Goal: Task Accomplishment & Management: Use online tool/utility

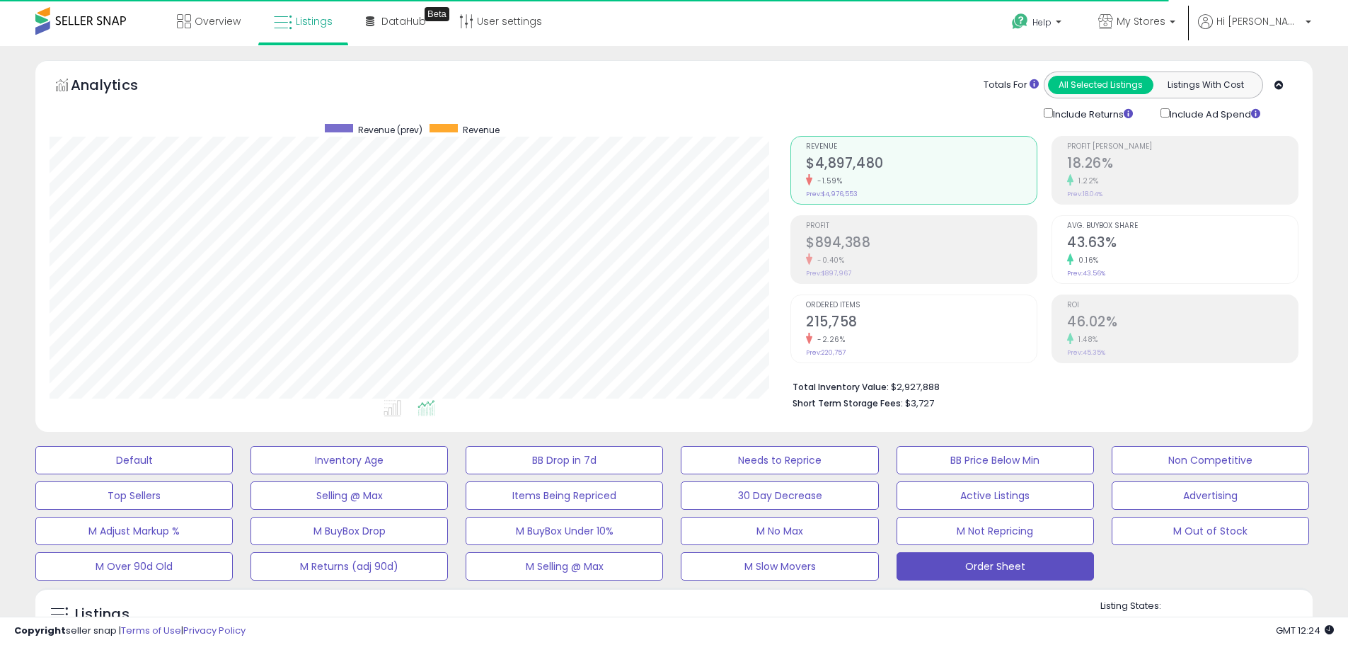
scroll to position [290, 741]
click at [1175, 25] on b at bounding box center [1173, 26] width 6 height 10
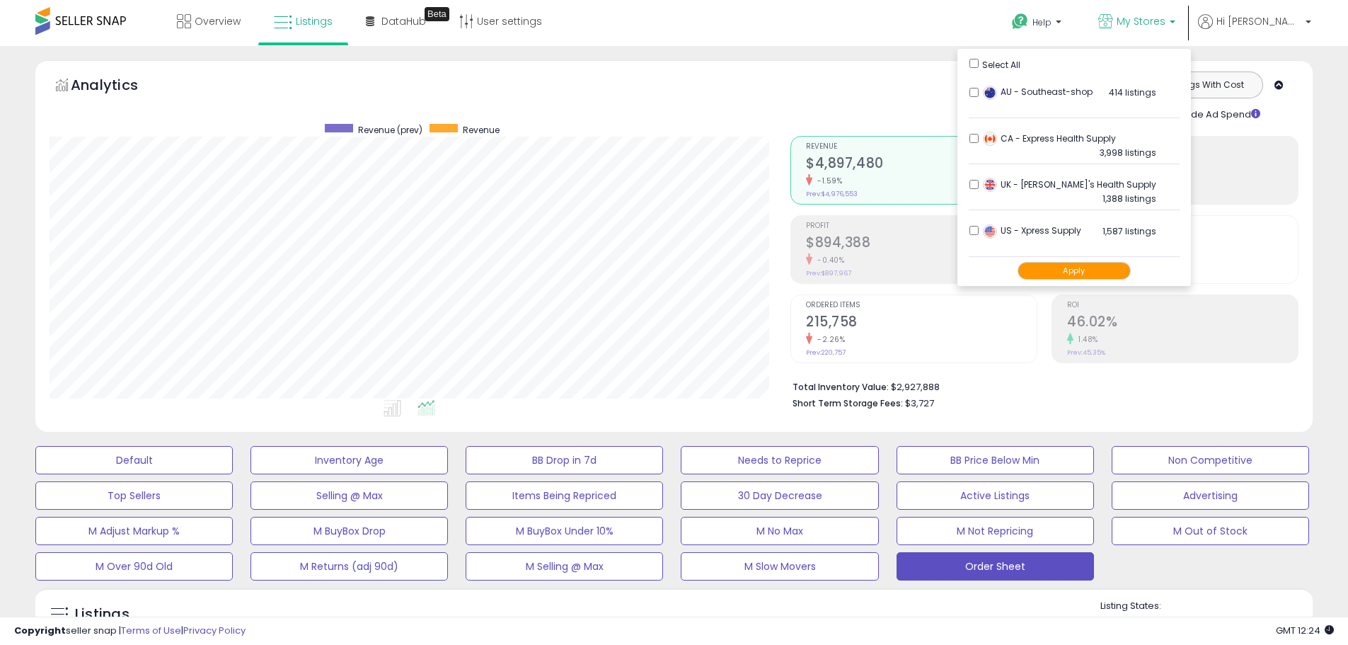
click at [1085, 271] on button "Apply" at bounding box center [1073, 271] width 113 height 18
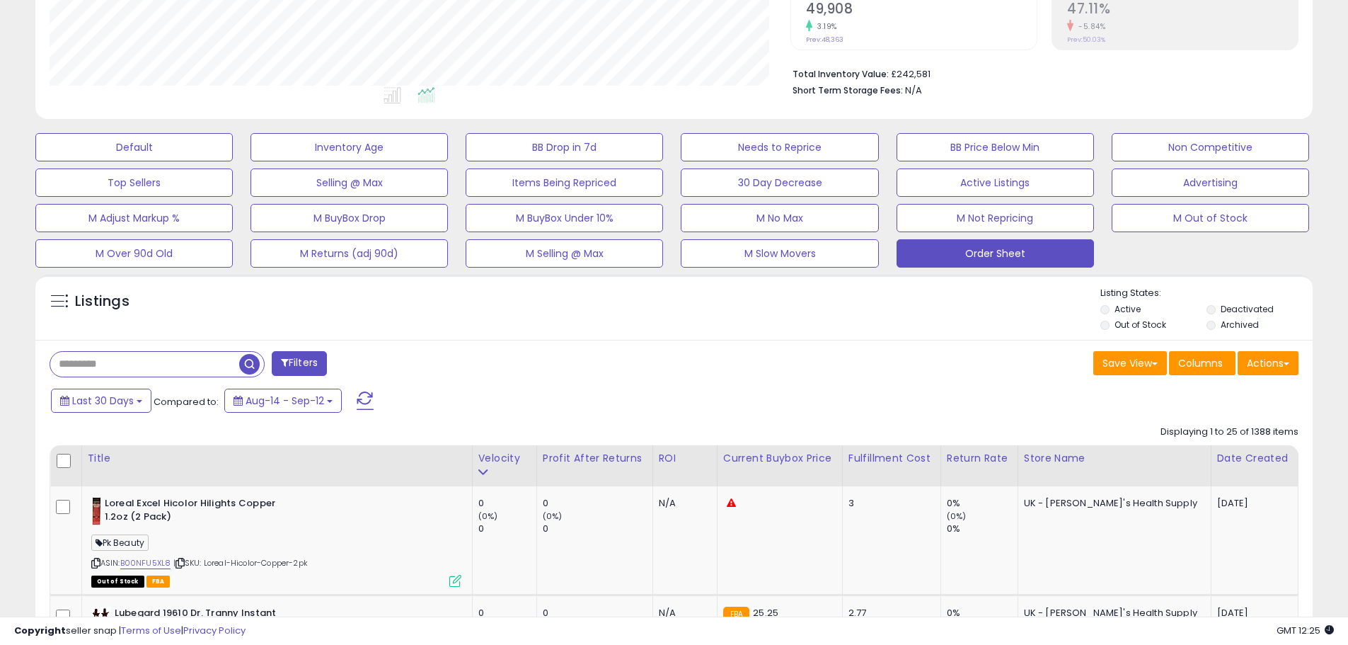
scroll to position [354, 0]
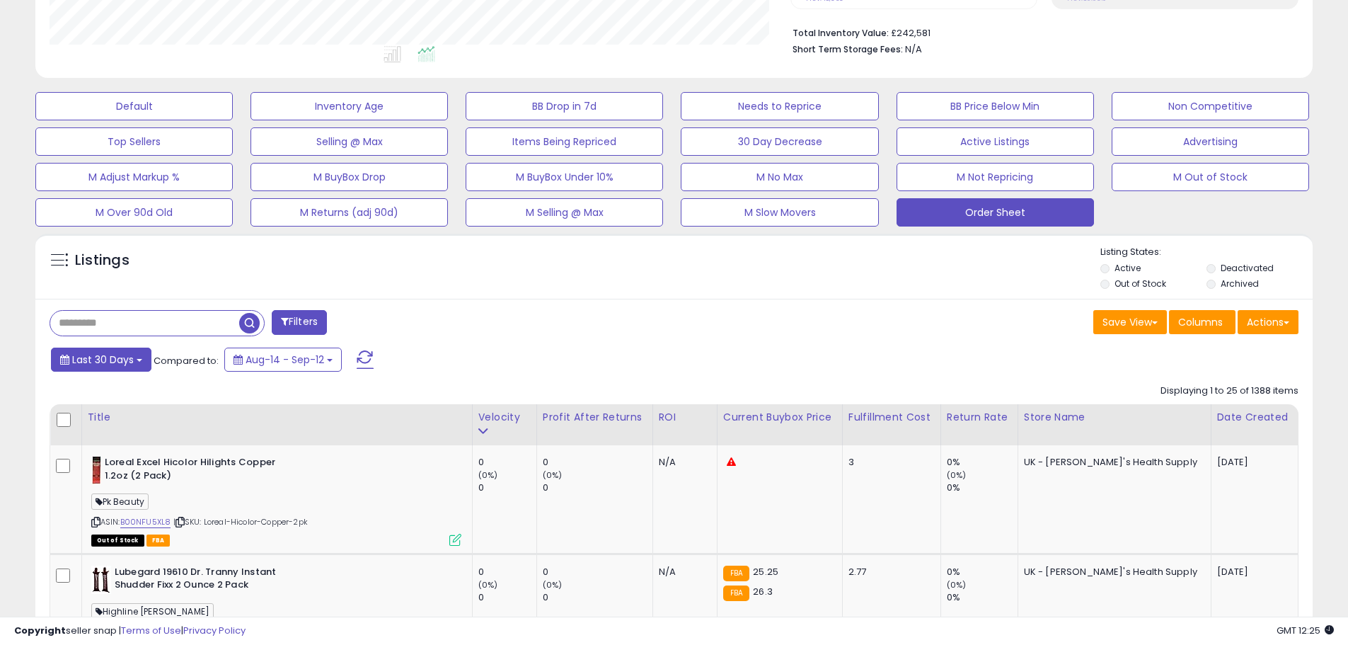
click at [125, 354] on span "Last 30 Days" at bounding box center [103, 359] width 62 height 14
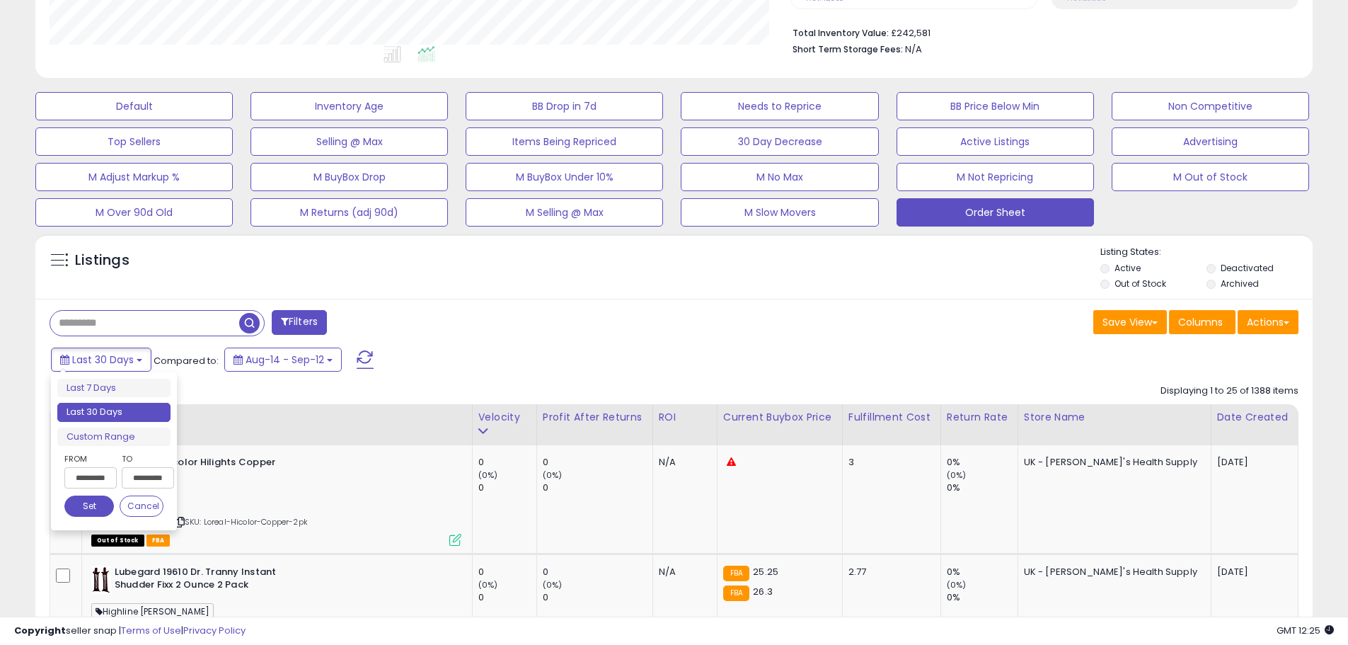
click at [108, 485] on input "**********" at bounding box center [90, 477] width 52 height 21
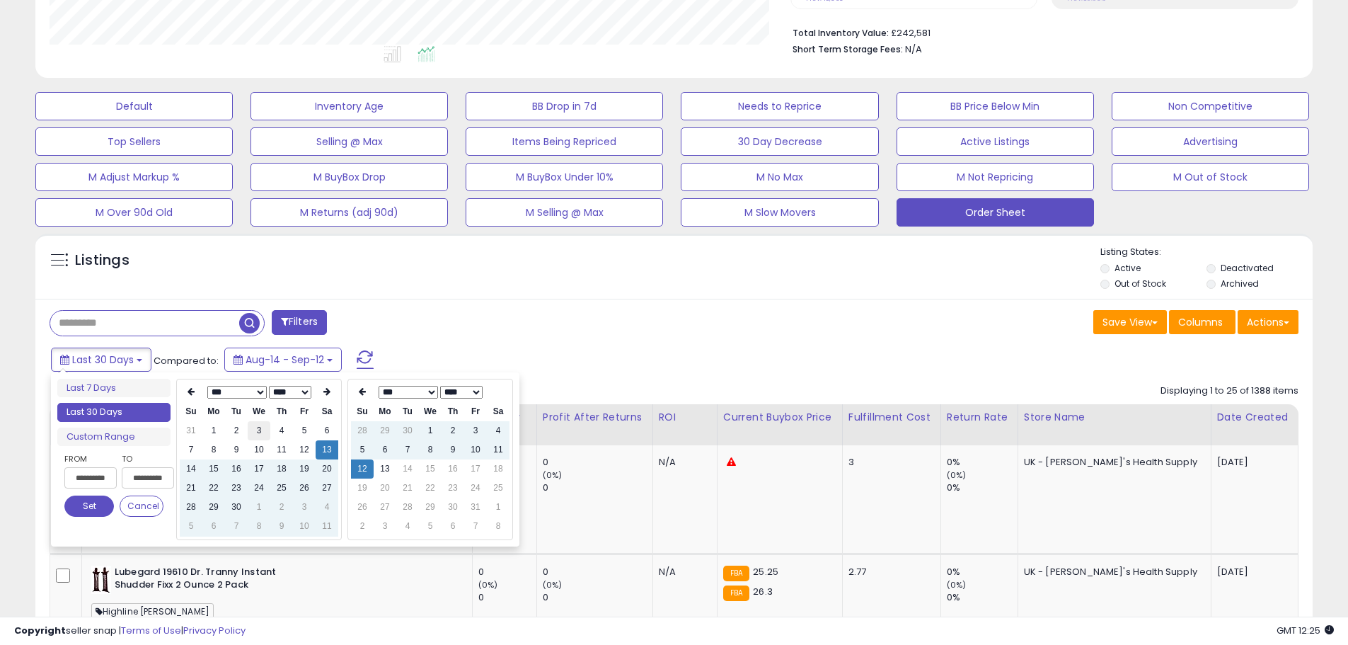
type input "**********"
click at [255, 430] on td "3" at bounding box center [259, 430] width 23 height 19
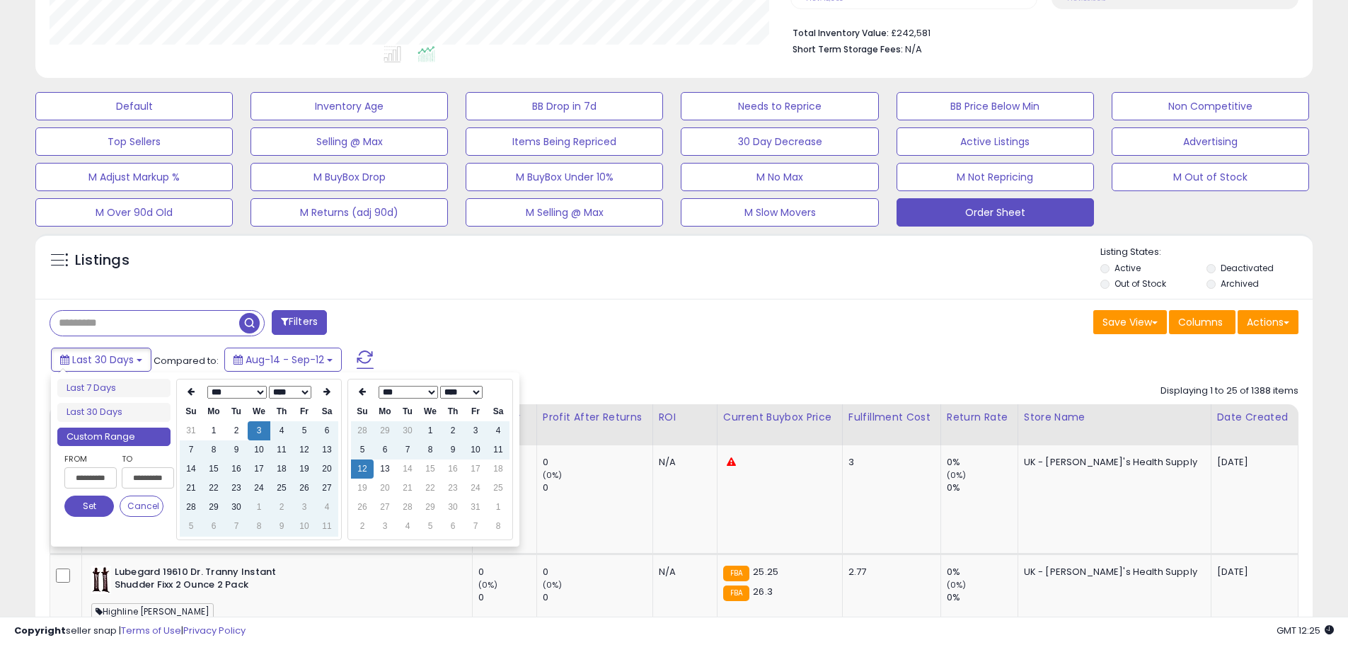
click at [739, 295] on div "Listings Active" at bounding box center [673, 265] width 1277 height 65
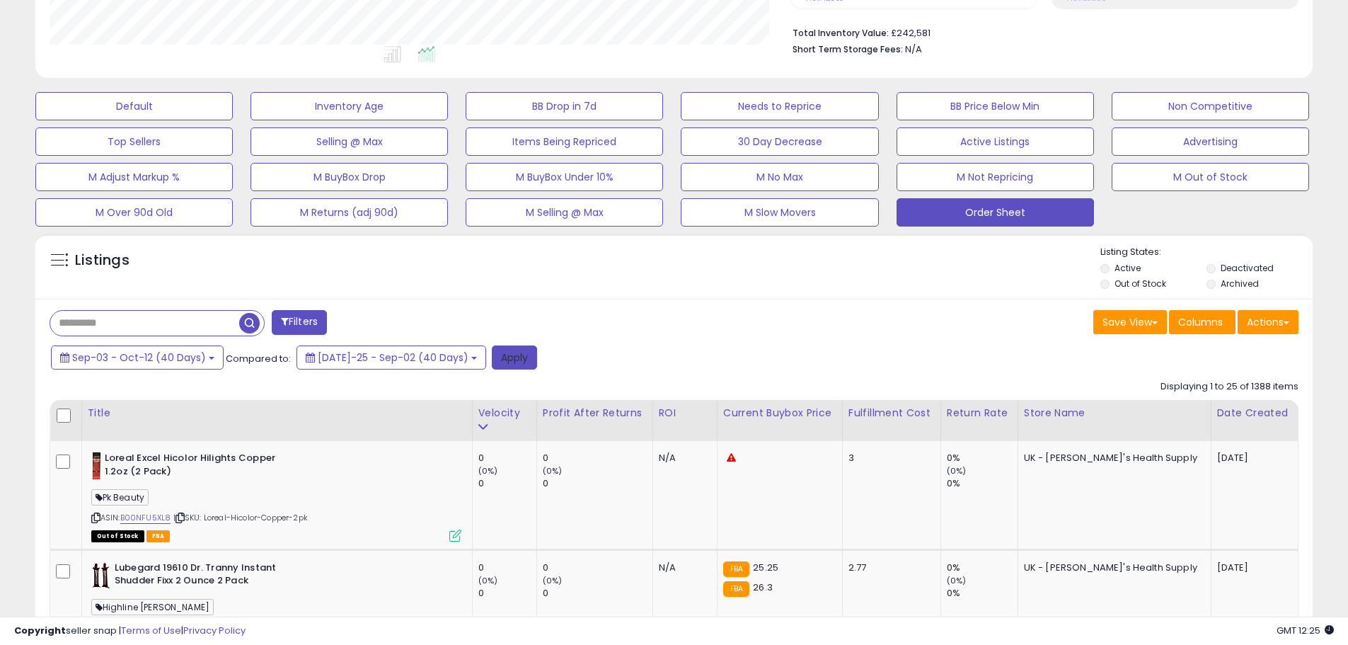
click at [492, 348] on button "Apply" at bounding box center [514, 357] width 45 height 24
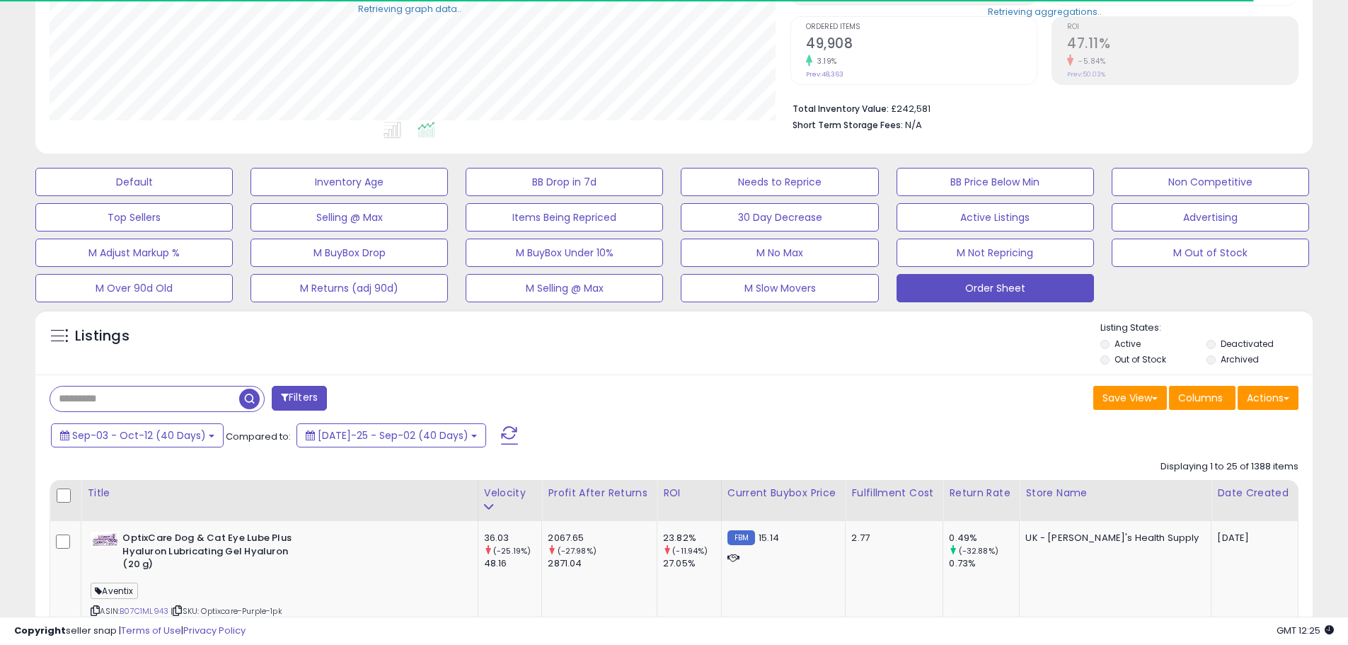
scroll to position [707230, 706780]
click at [1293, 400] on button "Actions" at bounding box center [1267, 398] width 61 height 24
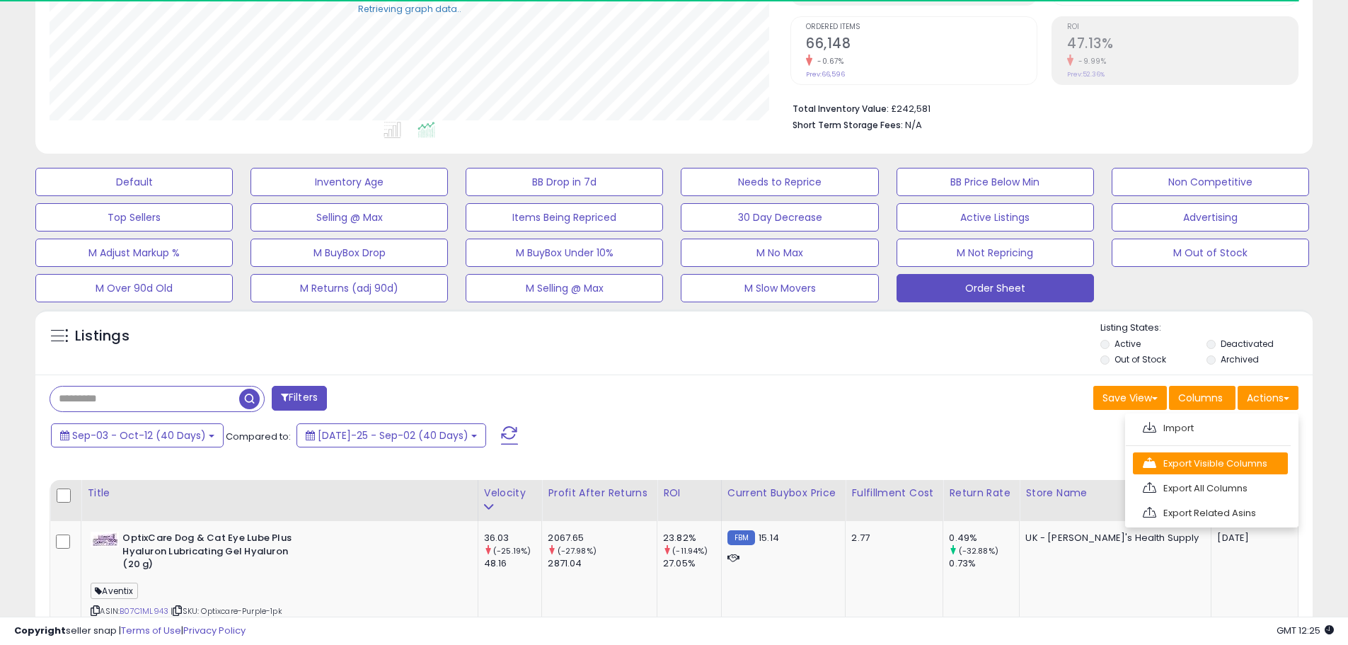
click at [1240, 462] on link "Export Visible Columns" at bounding box center [1210, 463] width 155 height 22
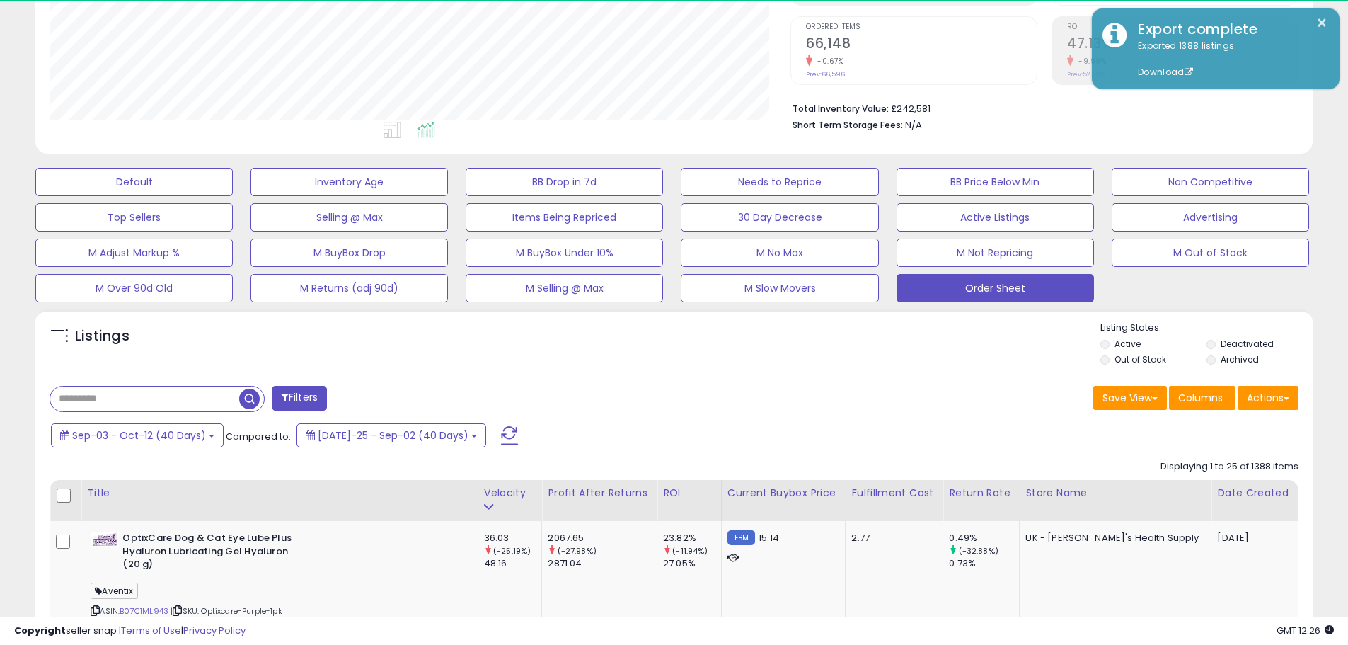
scroll to position [290, 741]
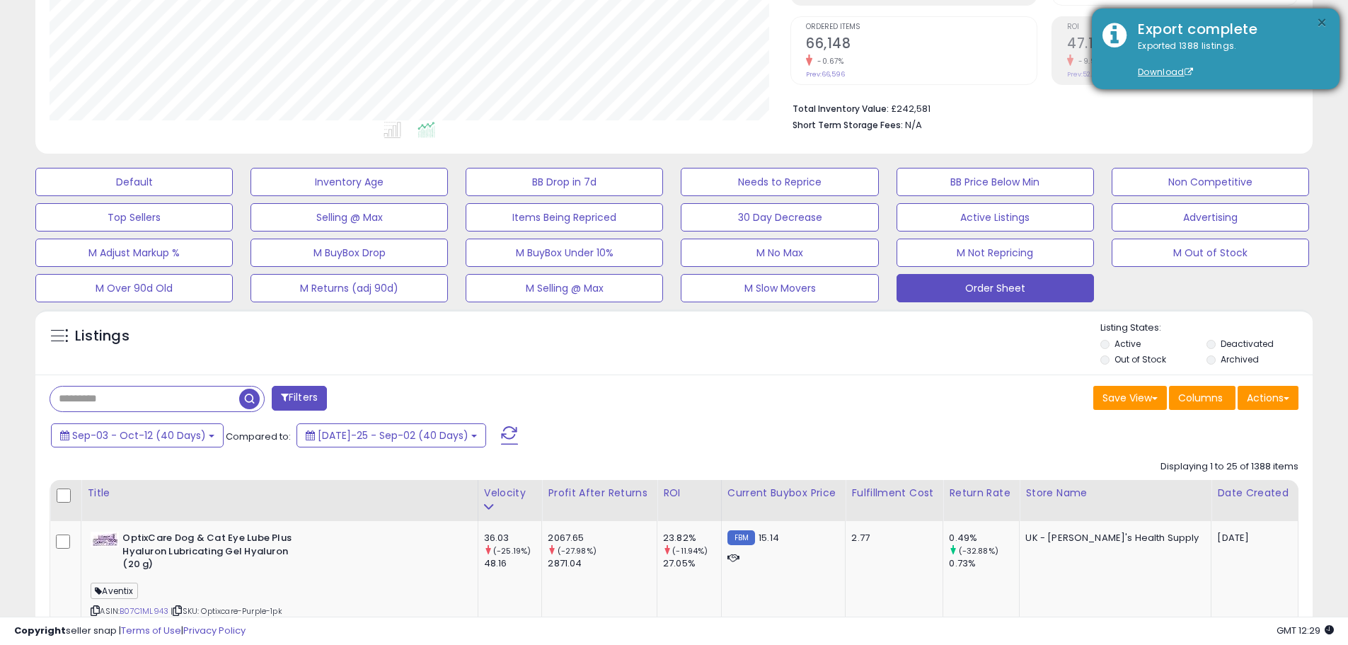
click at [1322, 16] on button "×" at bounding box center [1321, 23] width 11 height 18
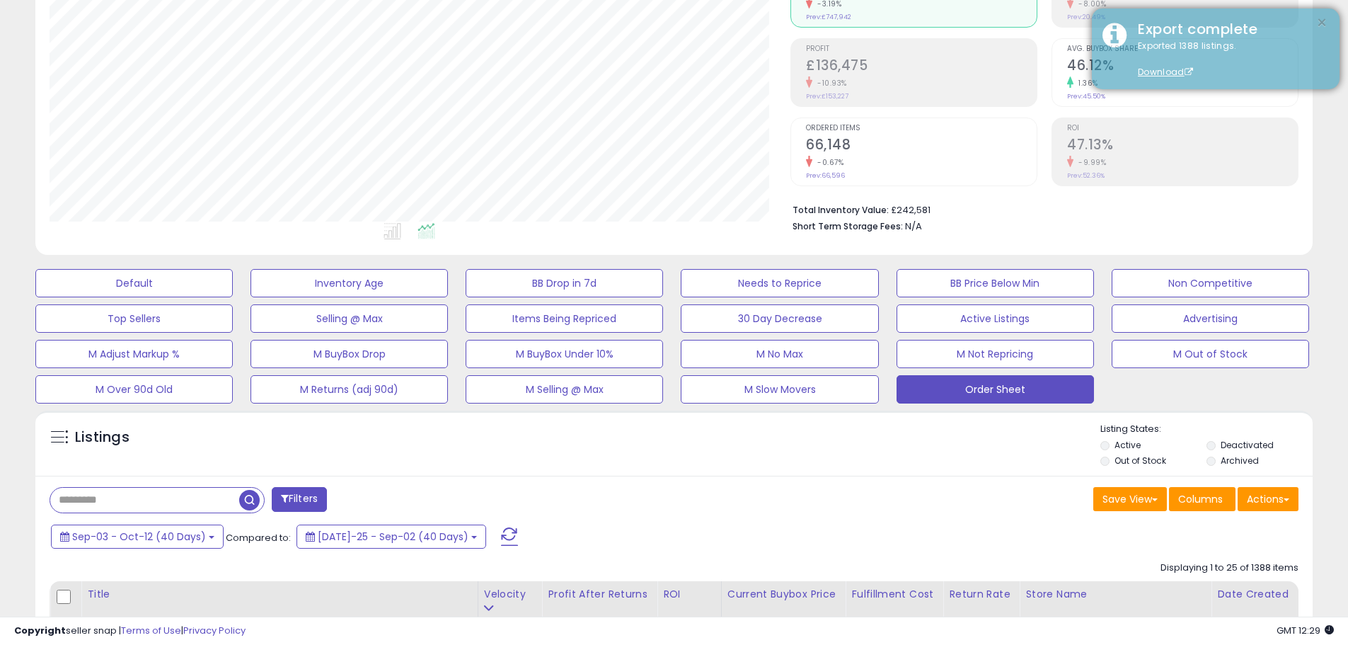
scroll to position [0, 0]
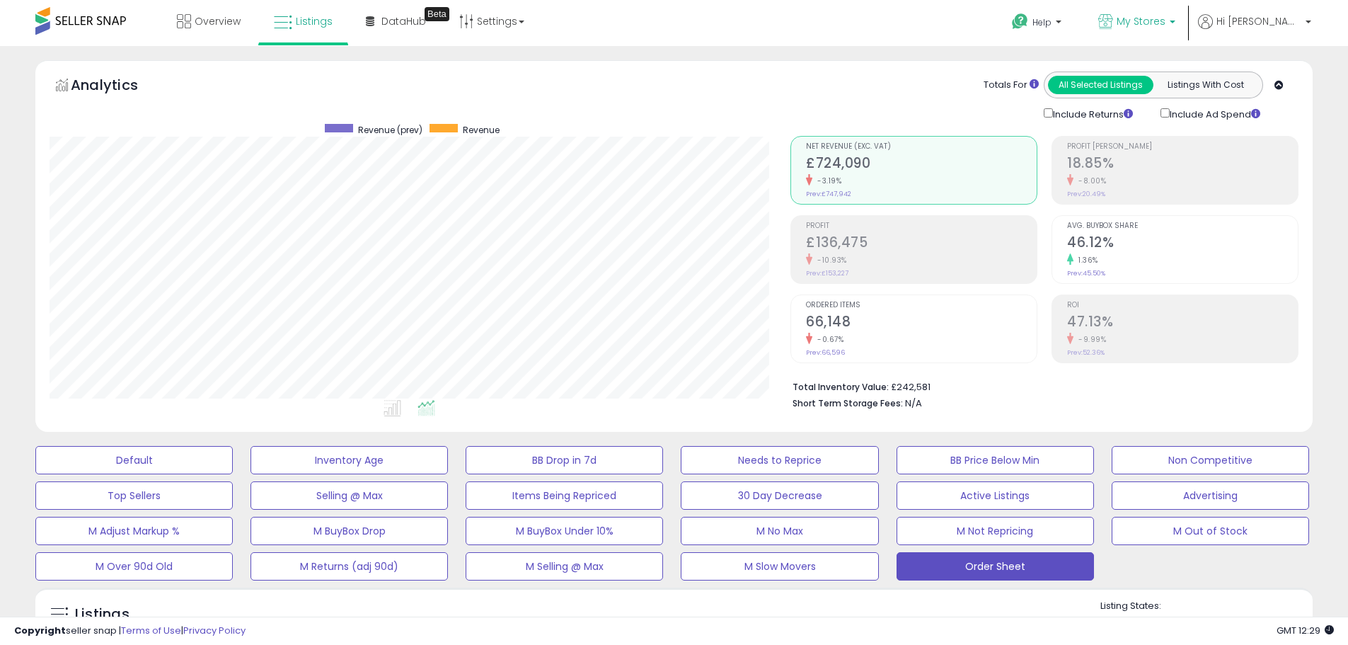
click at [1175, 31] on p "My Stores" at bounding box center [1136, 23] width 77 height 18
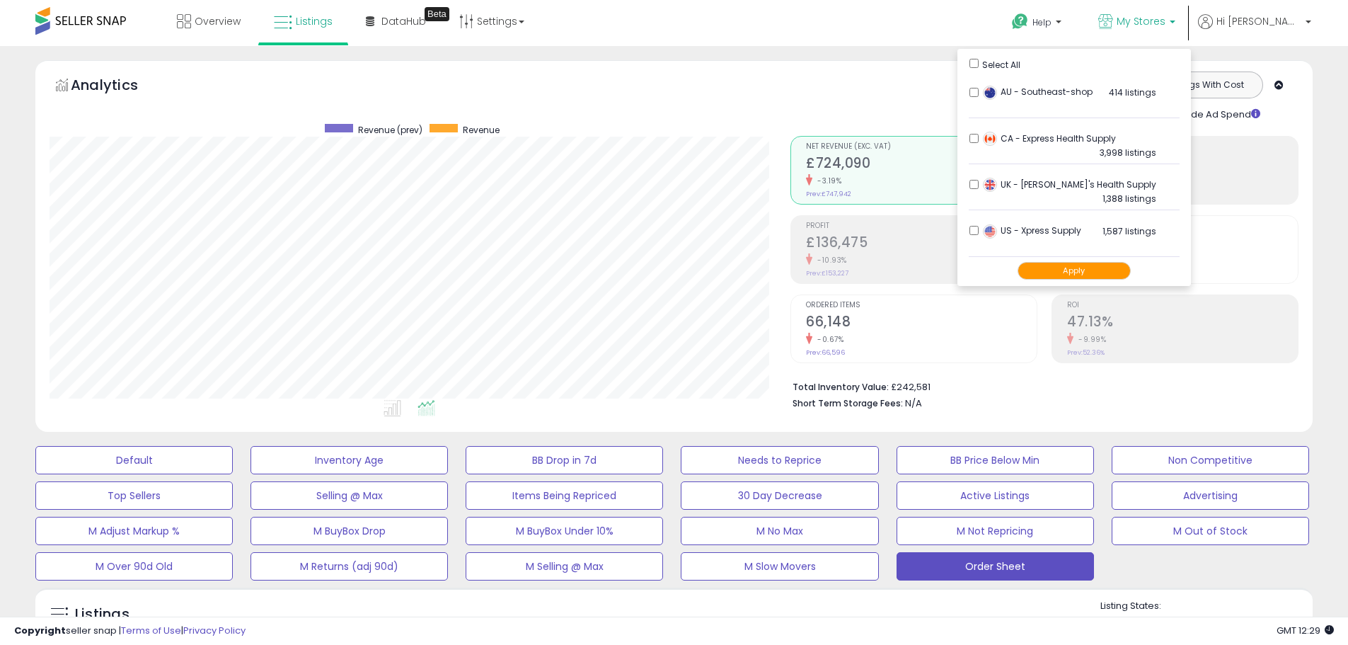
click at [1109, 262] on button "Apply" at bounding box center [1073, 271] width 113 height 18
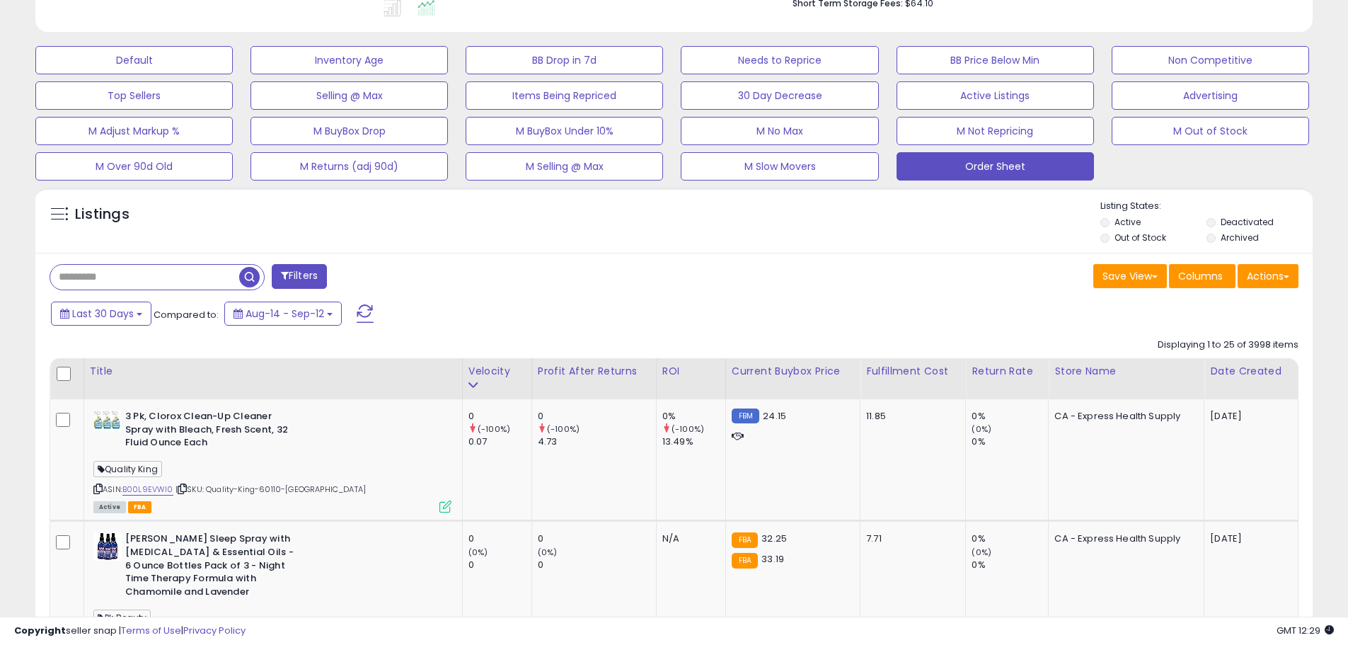
scroll to position [425, 0]
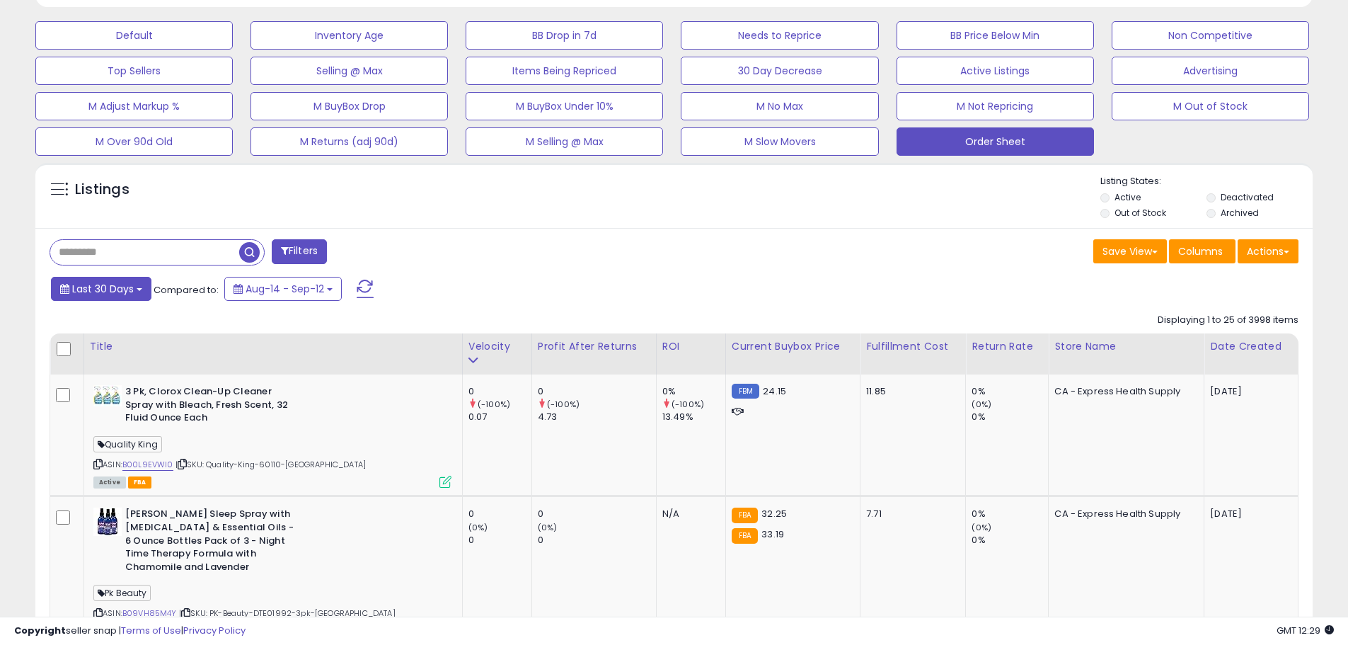
click at [122, 277] on button "Last 30 Days" at bounding box center [101, 289] width 100 height 24
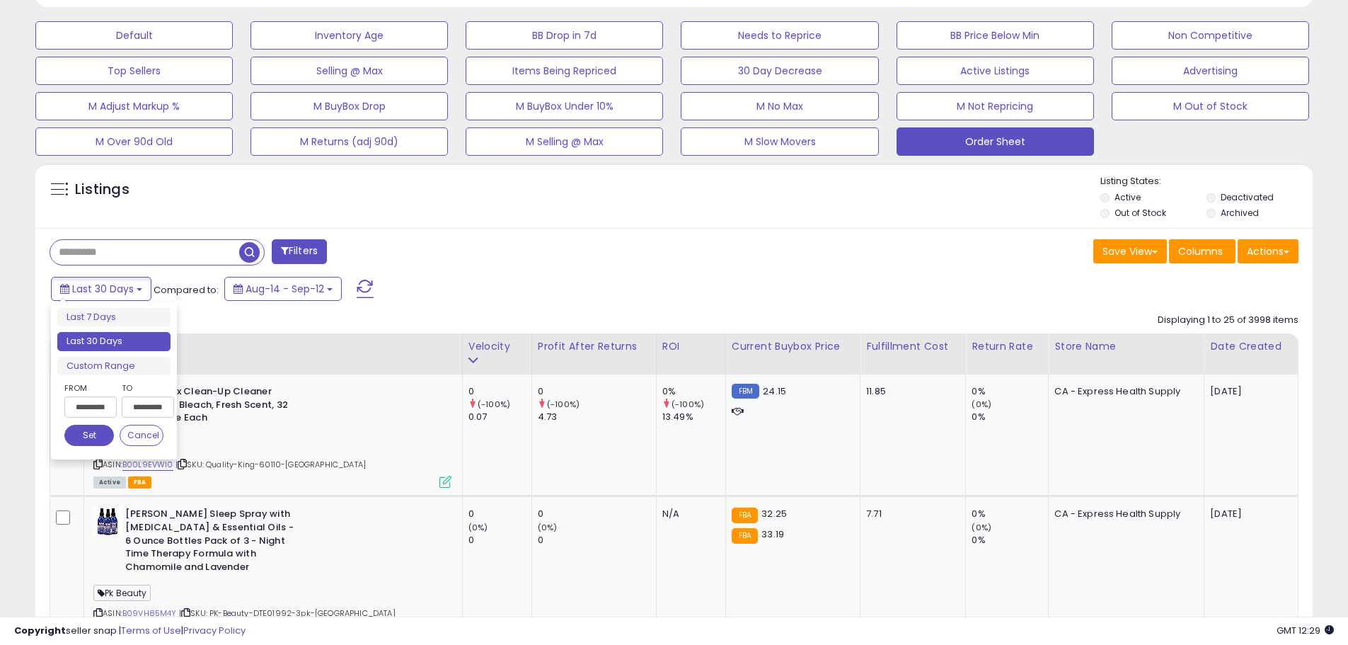
click at [93, 396] on input "**********" at bounding box center [90, 406] width 52 height 21
click at [93, 405] on input "**********" at bounding box center [90, 406] width 52 height 21
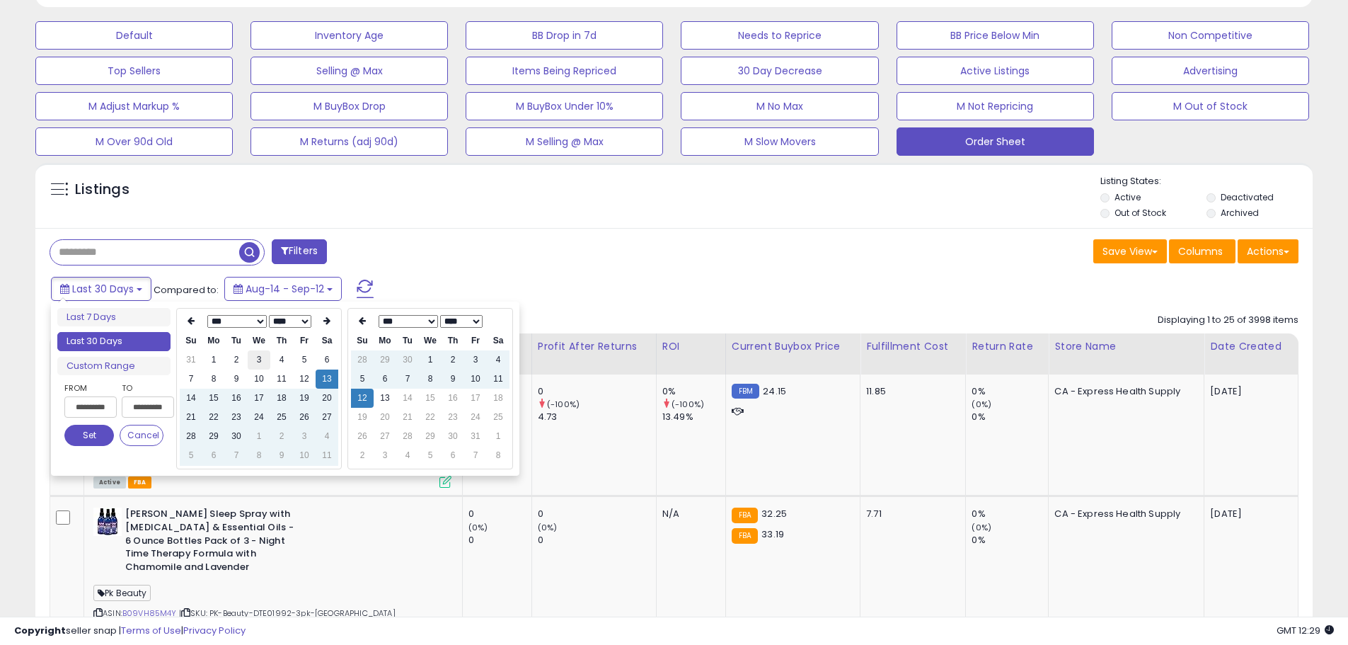
type input "**********"
click at [260, 362] on td "3" at bounding box center [259, 359] width 23 height 19
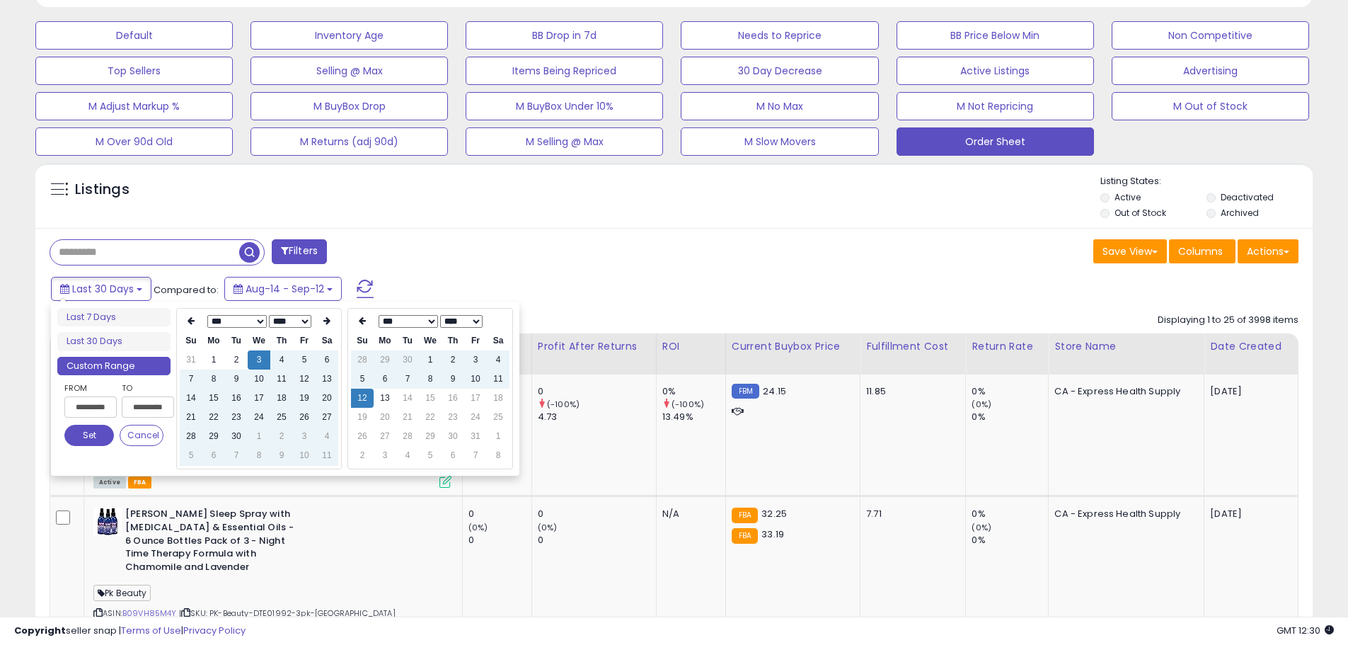
click at [641, 226] on div "Listings Active" at bounding box center [673, 195] width 1277 height 65
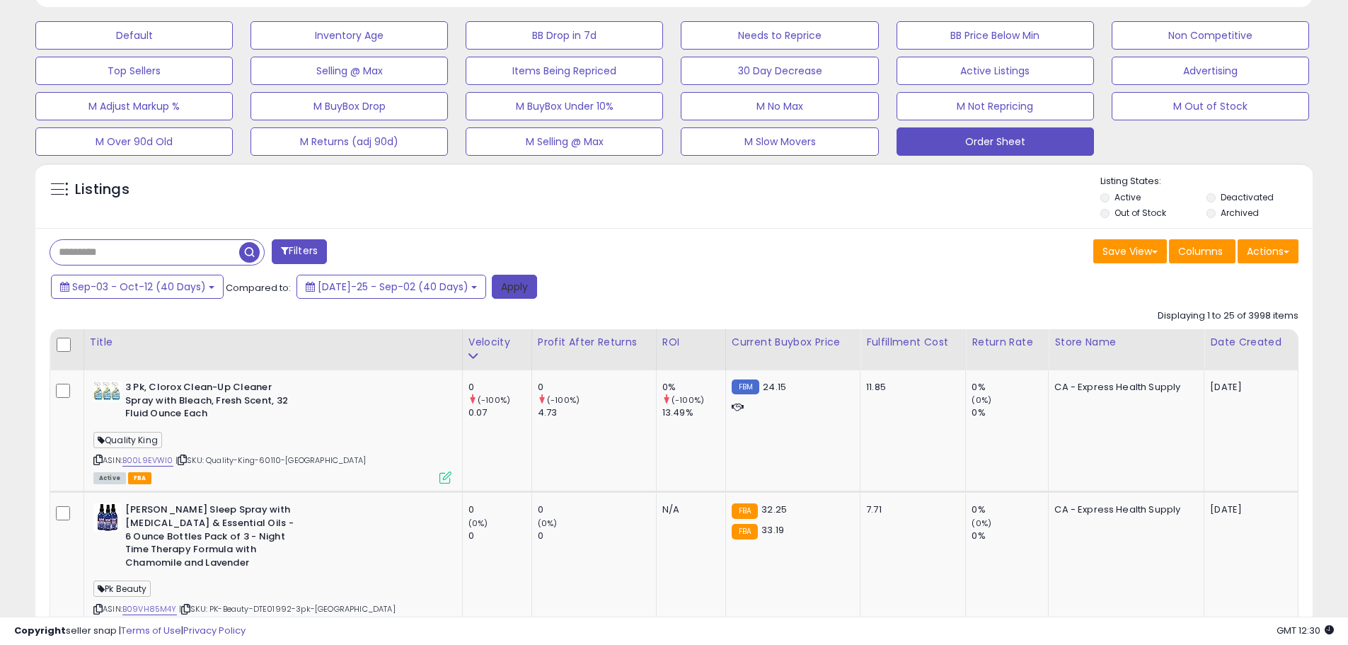
click at [493, 288] on button "Apply" at bounding box center [514, 287] width 45 height 24
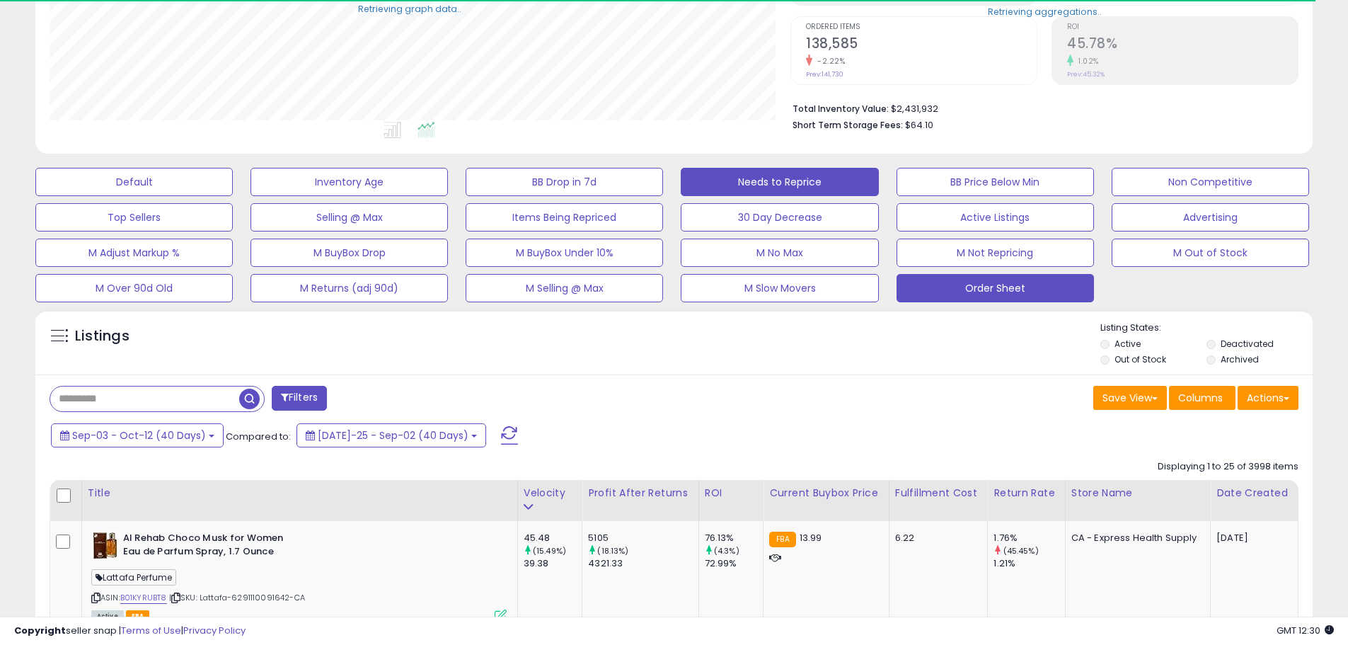
scroll to position [707230, 706780]
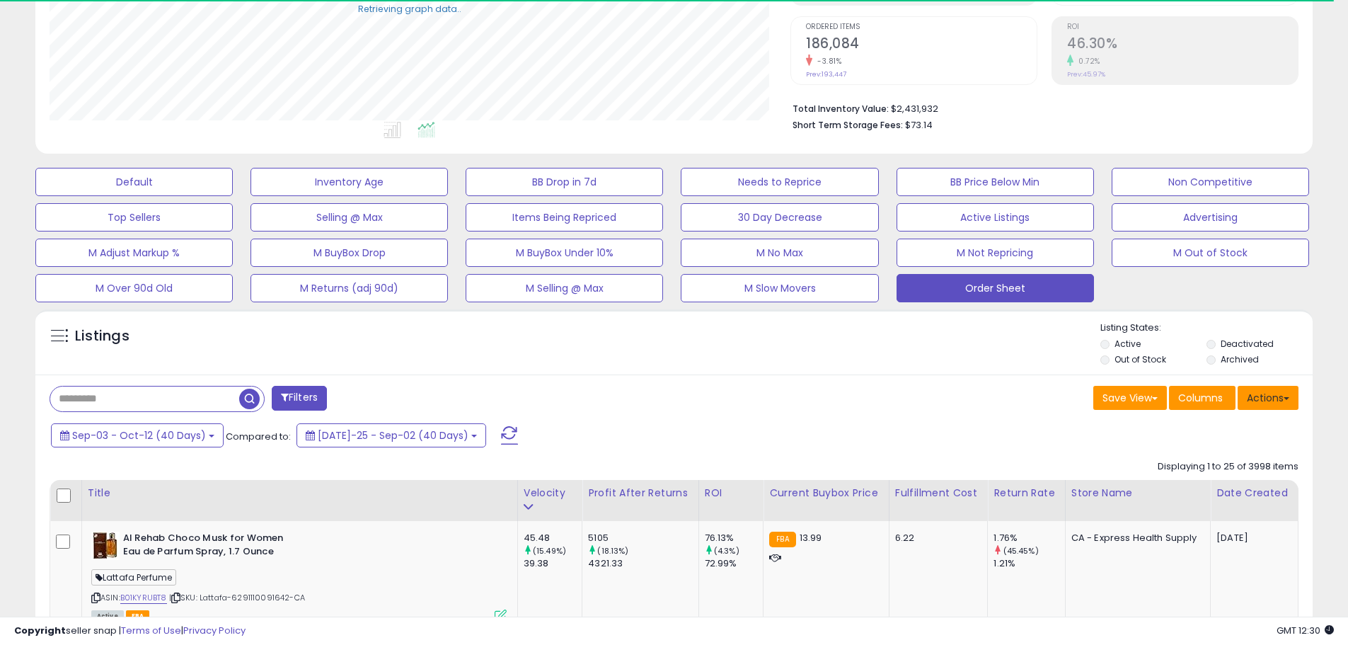
click at [1277, 398] on button "Actions" at bounding box center [1267, 398] width 61 height 24
click at [1249, 466] on link "Export Visible Columns" at bounding box center [1210, 463] width 155 height 22
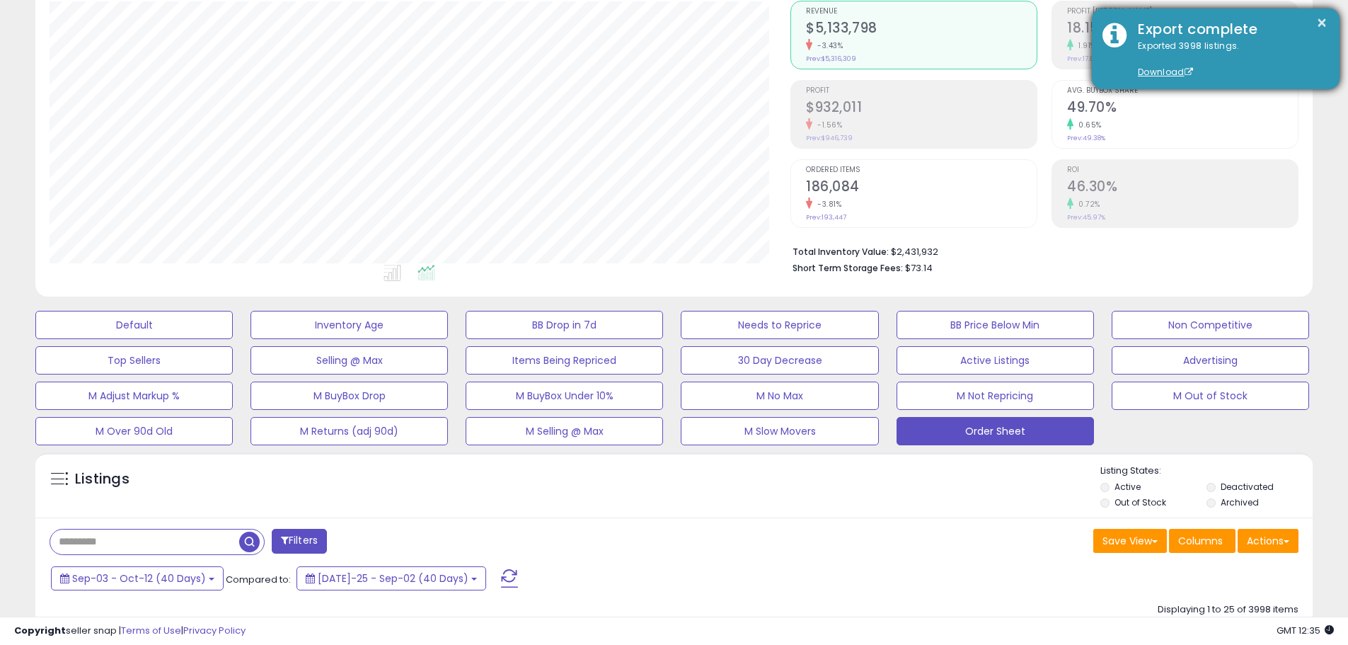
scroll to position [0, 0]
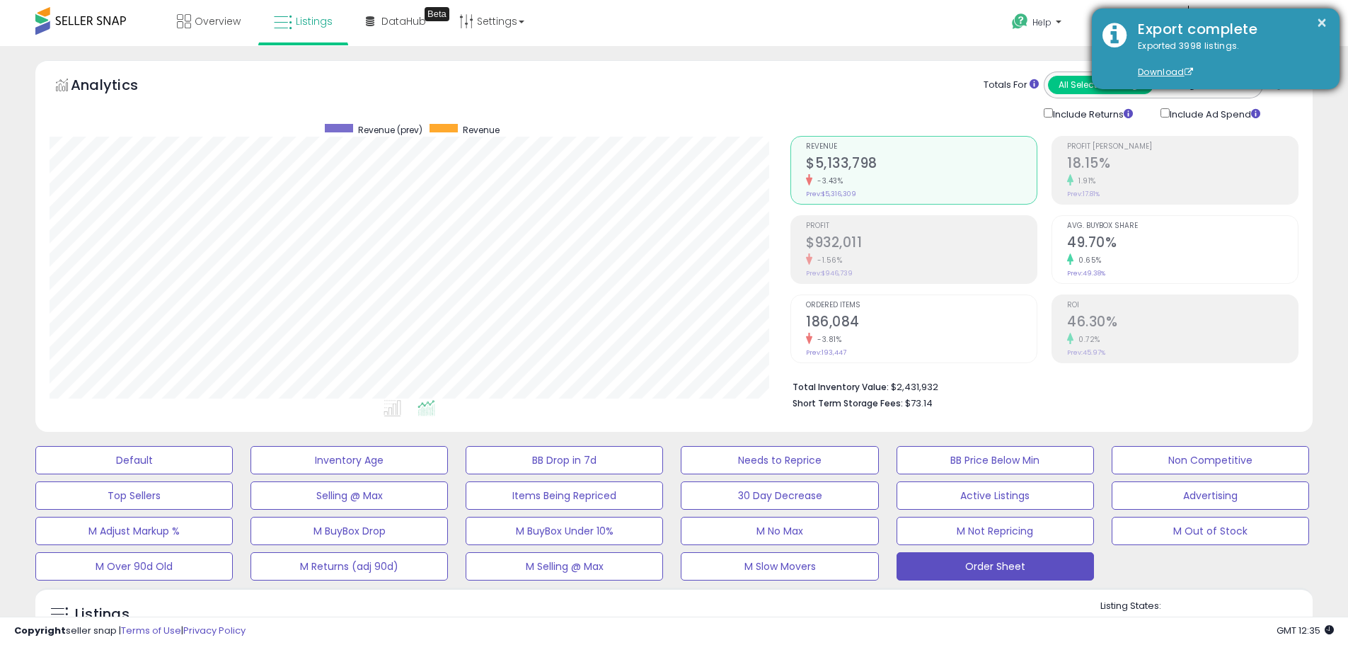
click at [1331, 23] on div "× Export complete Exported 3998 listings. Download" at bounding box center [1216, 48] width 248 height 81
click at [1327, 23] on button "×" at bounding box center [1321, 23] width 11 height 18
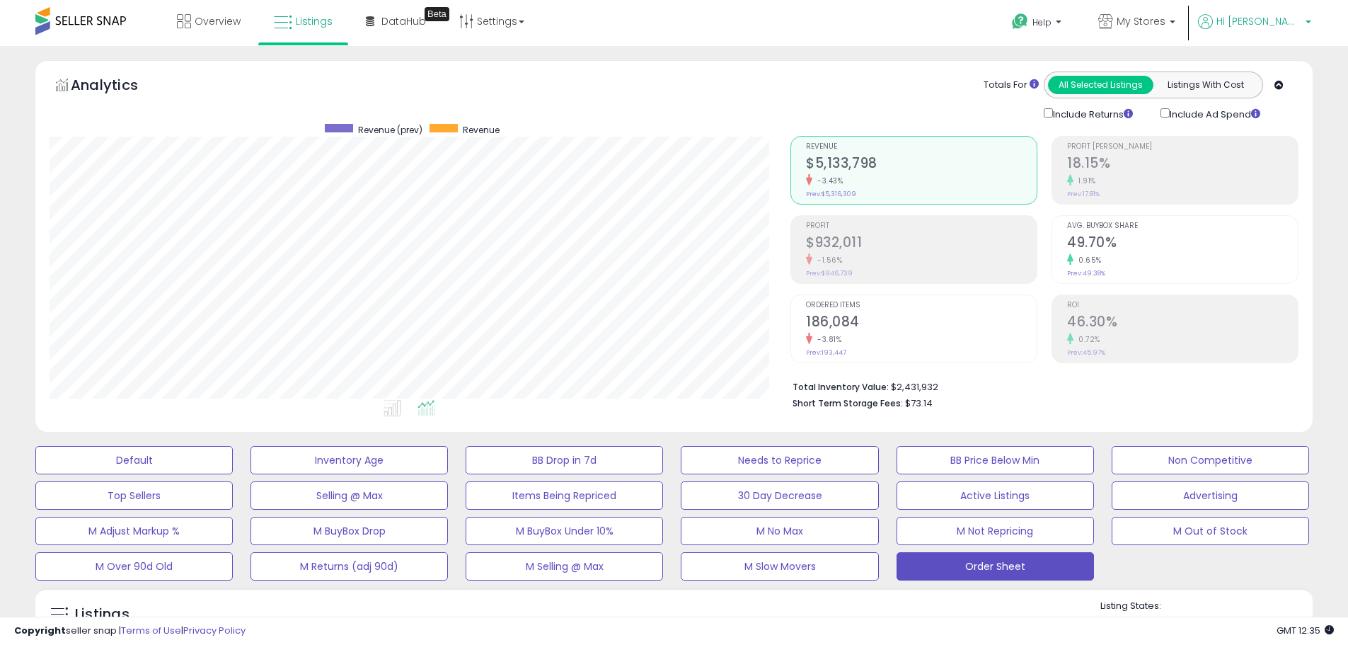
click at [1213, 19] on icon at bounding box center [1205, 21] width 15 height 15
click at [1113, 18] on icon at bounding box center [1105, 21] width 15 height 15
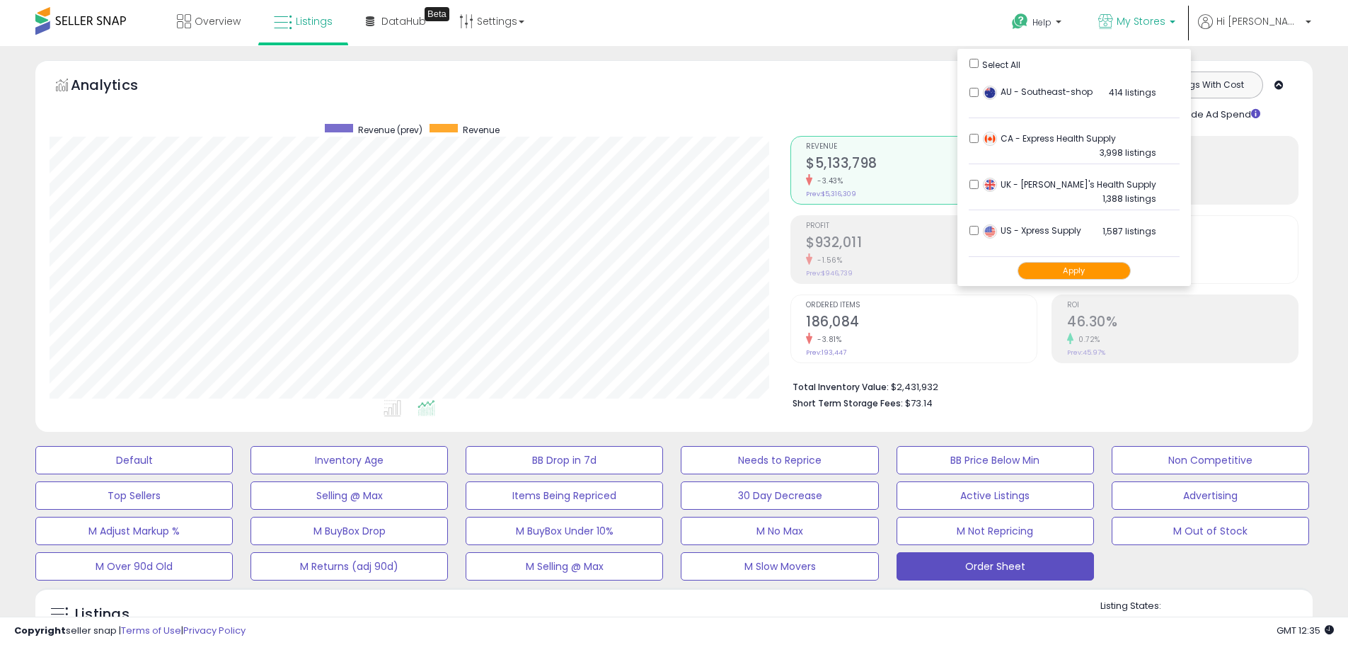
click at [1017, 231] on li "US - Xpress Supply 1,587 listings" at bounding box center [1074, 234] width 211 height 44
click at [1090, 271] on button "Apply" at bounding box center [1073, 271] width 113 height 18
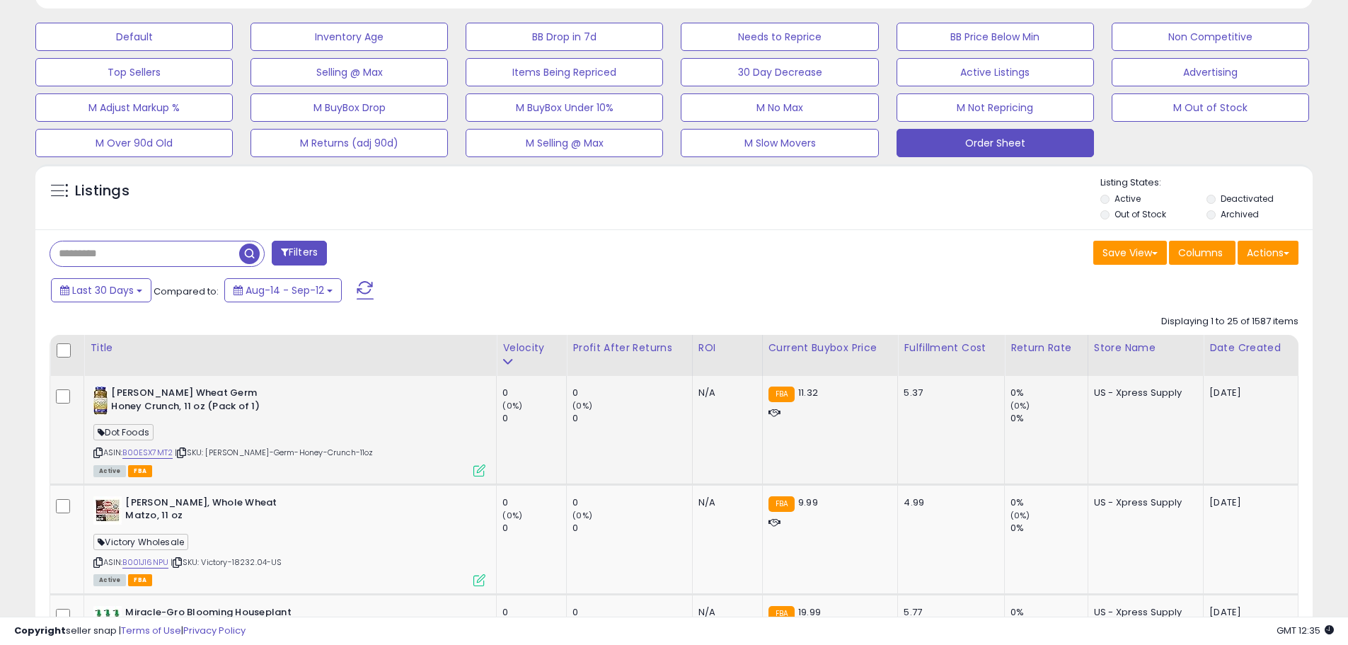
scroll to position [425, 0]
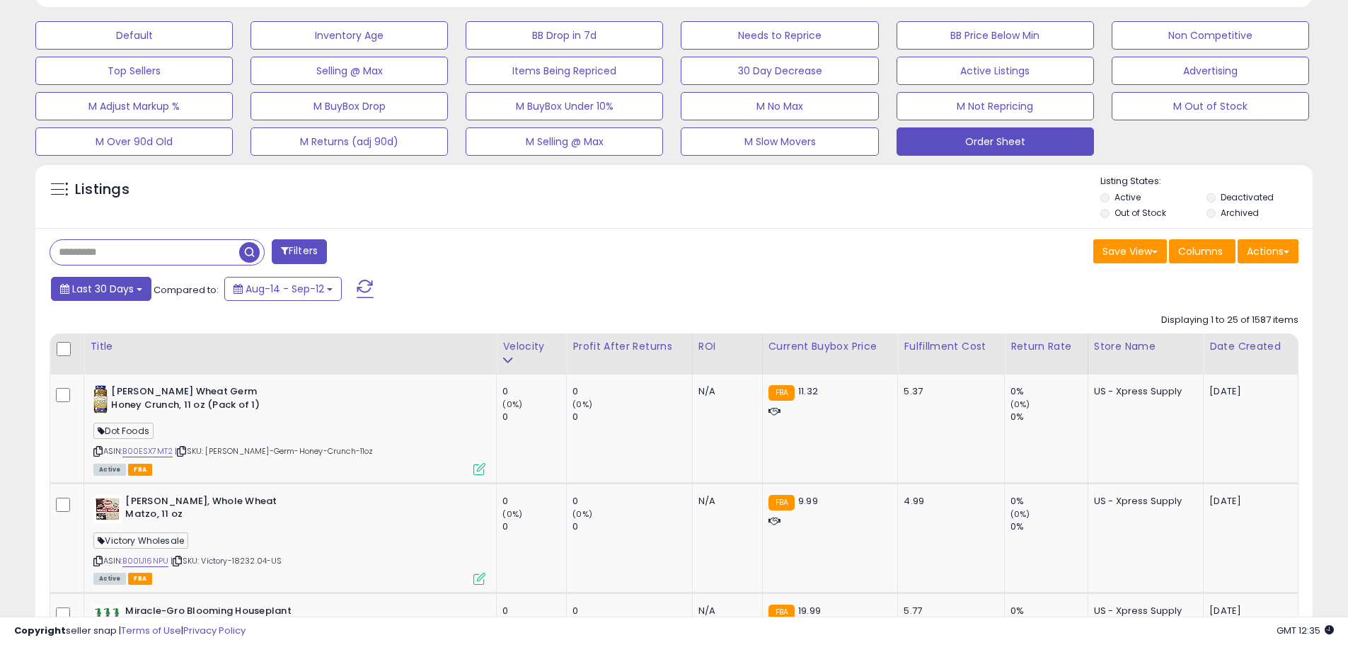
click at [135, 296] on button "Last 30 Days" at bounding box center [101, 289] width 100 height 24
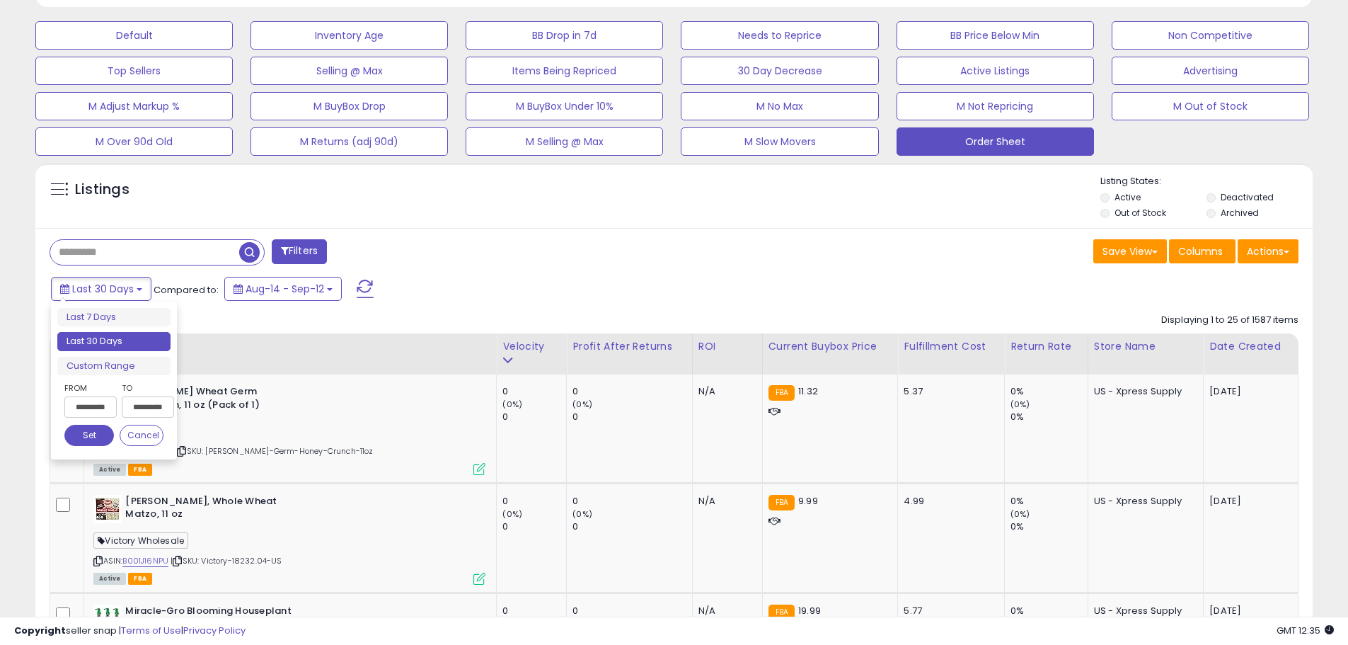
click at [96, 411] on input "**********" at bounding box center [90, 406] width 52 height 21
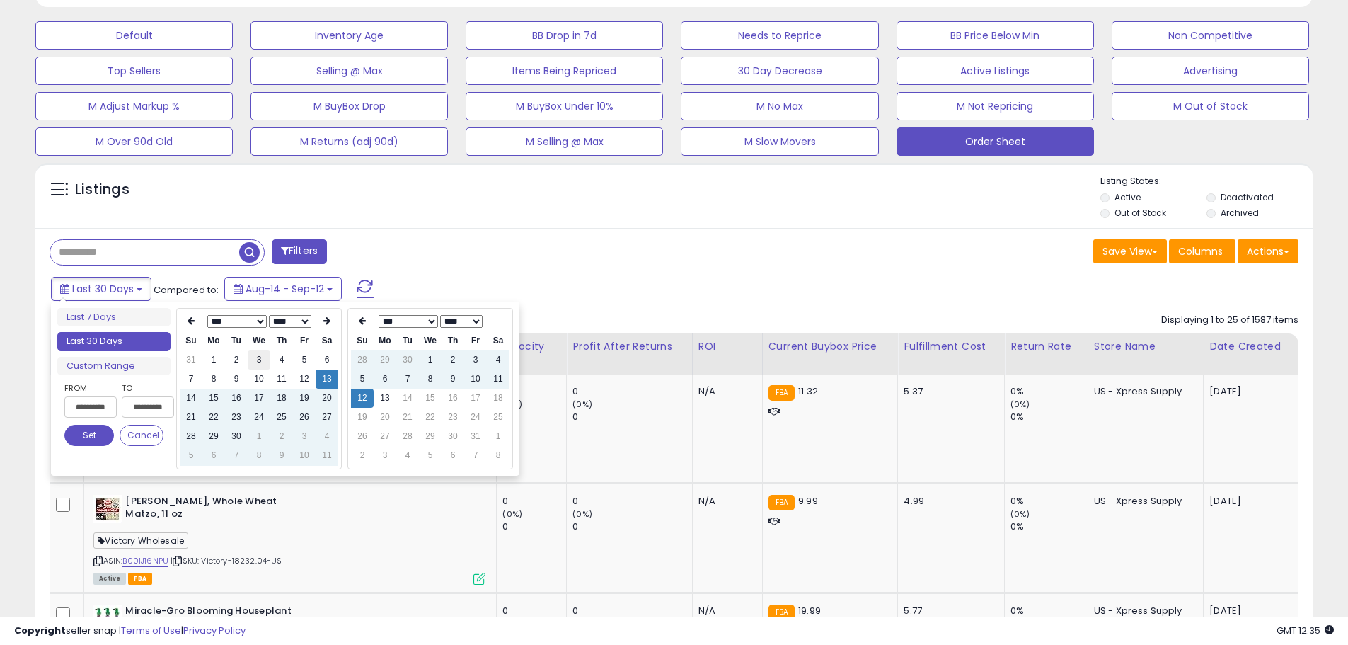
type input "**********"
click at [262, 363] on td "3" at bounding box center [259, 359] width 23 height 19
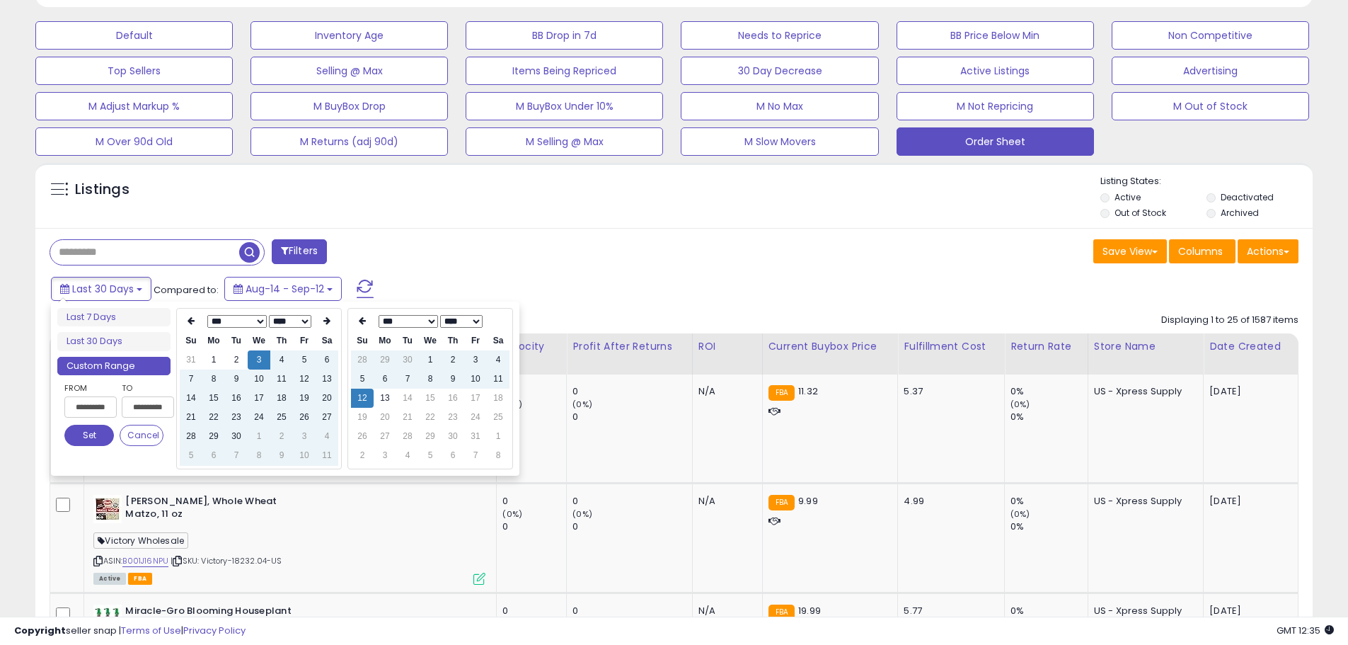
click at [643, 260] on div "Filters" at bounding box center [356, 253] width 635 height 28
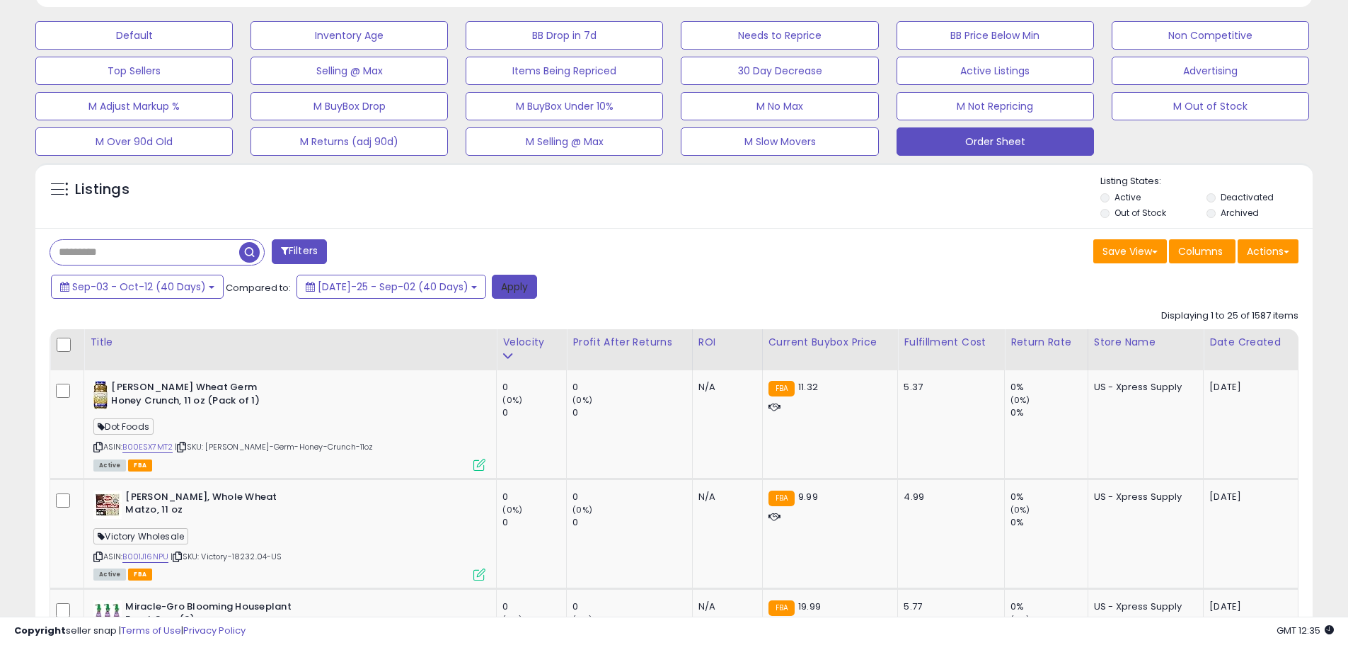
click at [494, 280] on button "Apply" at bounding box center [514, 287] width 45 height 24
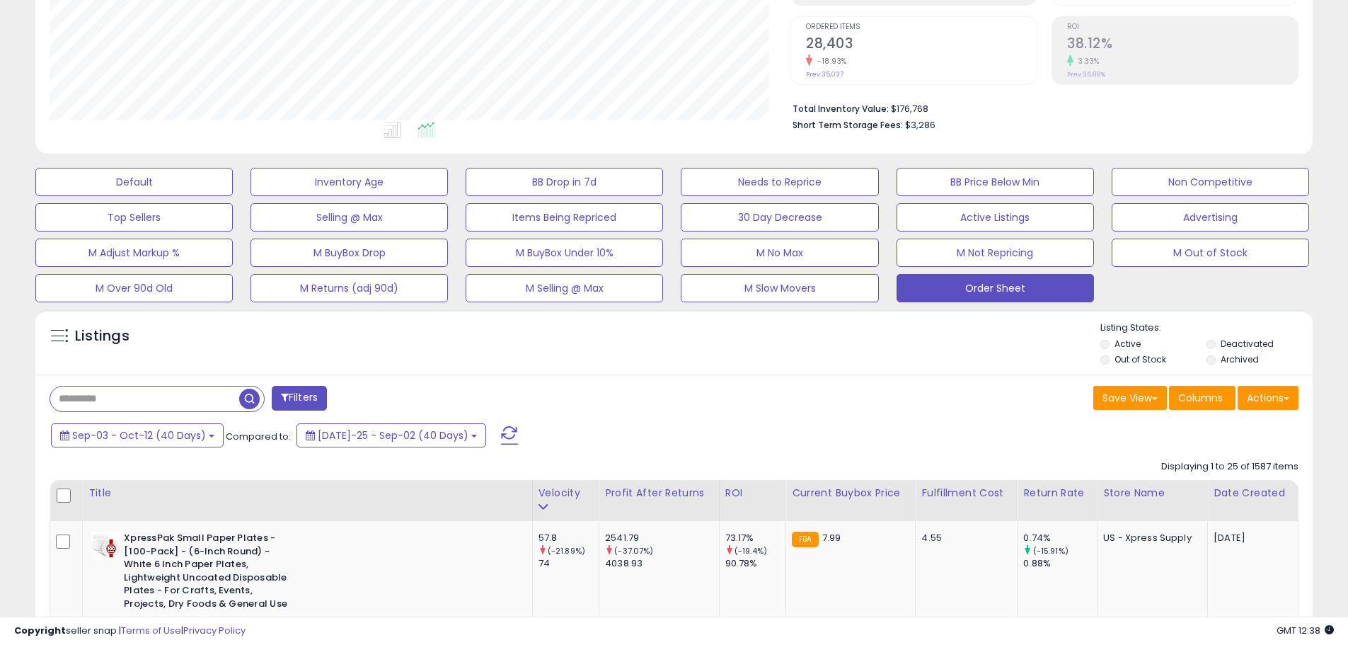
scroll to position [290, 741]
click at [778, 428] on div "Sep-03 - Oct-12 (40 Days) Compared to: Jul-25 - Sep-02 (40 Days)" at bounding box center [515, 437] width 937 height 32
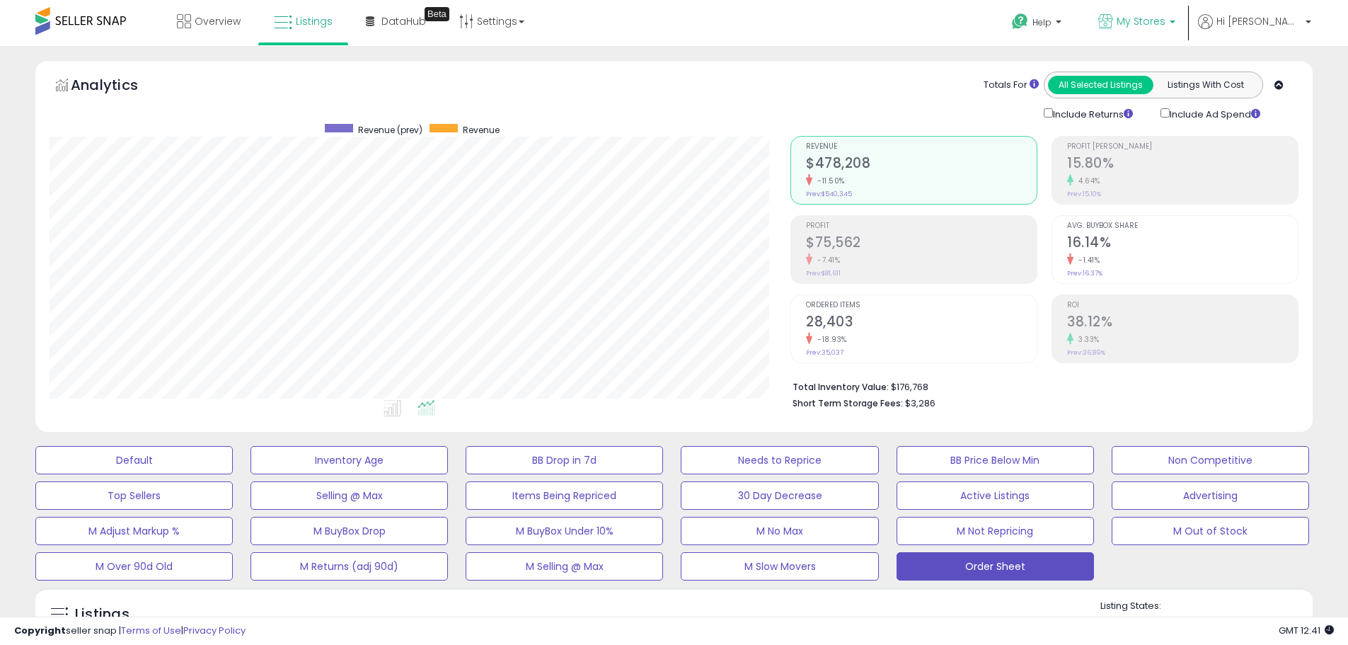
click at [1165, 25] on span "My Stores" at bounding box center [1140, 21] width 49 height 14
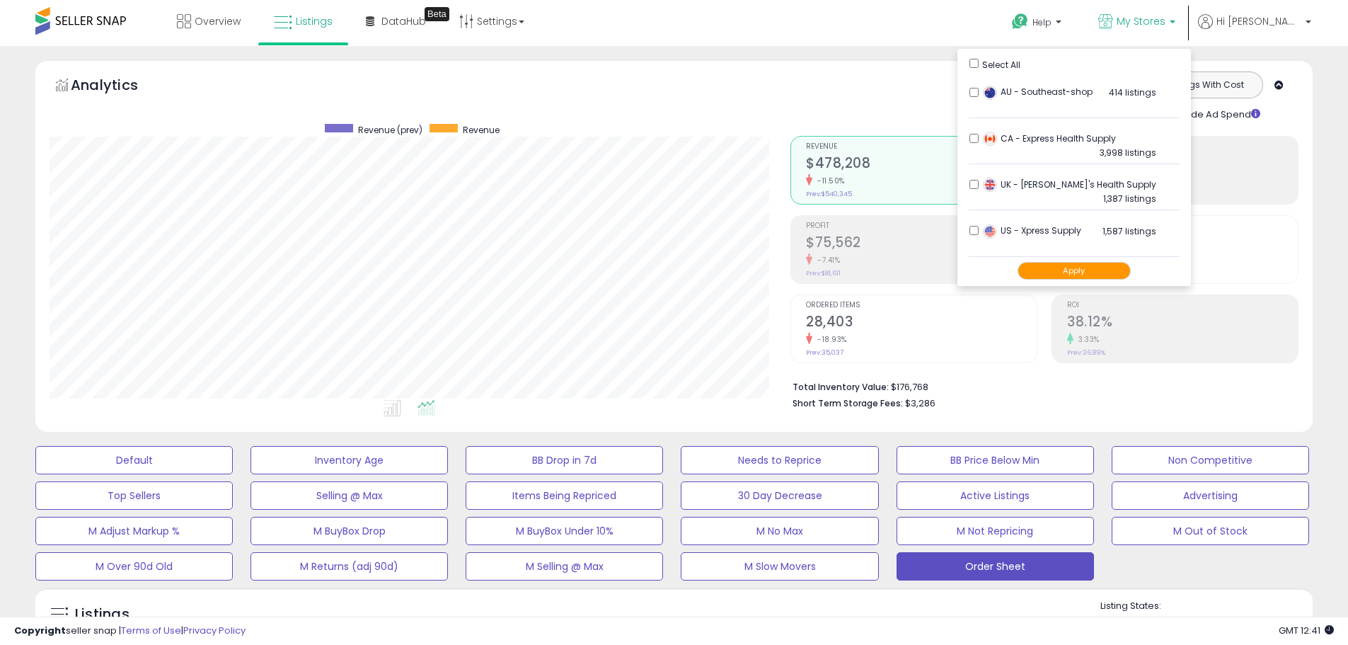
click at [1308, 166] on div "Retrieving aggregations.. Revenue $478,208 -11.50% Prev: $540,345 Profit $75,562" at bounding box center [1044, 270] width 529 height 296
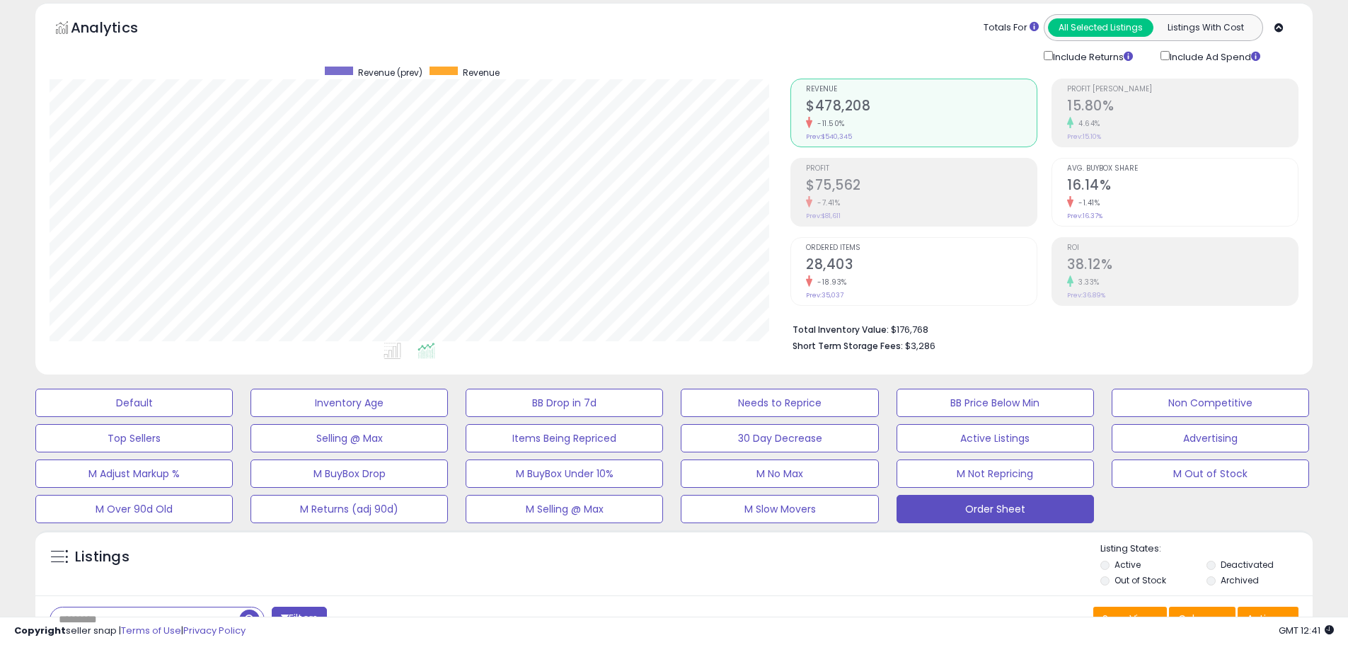
scroll to position [283, 0]
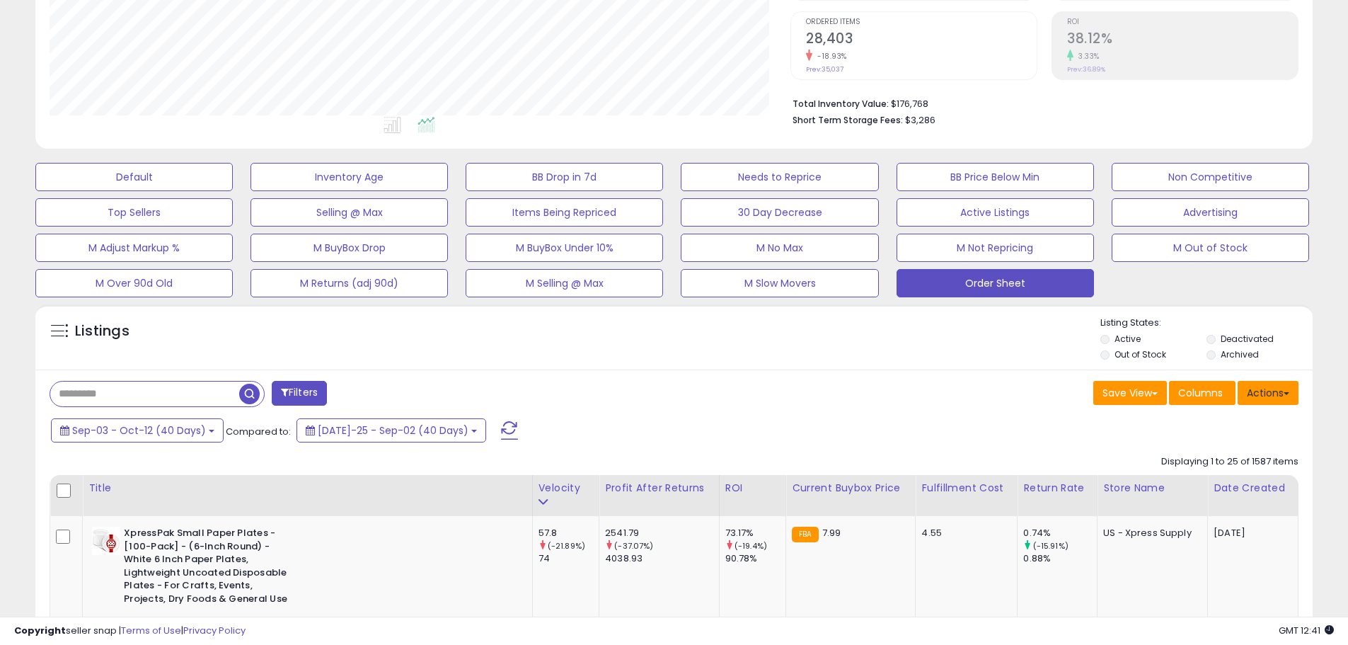
click at [1267, 402] on button "Actions" at bounding box center [1267, 393] width 61 height 24
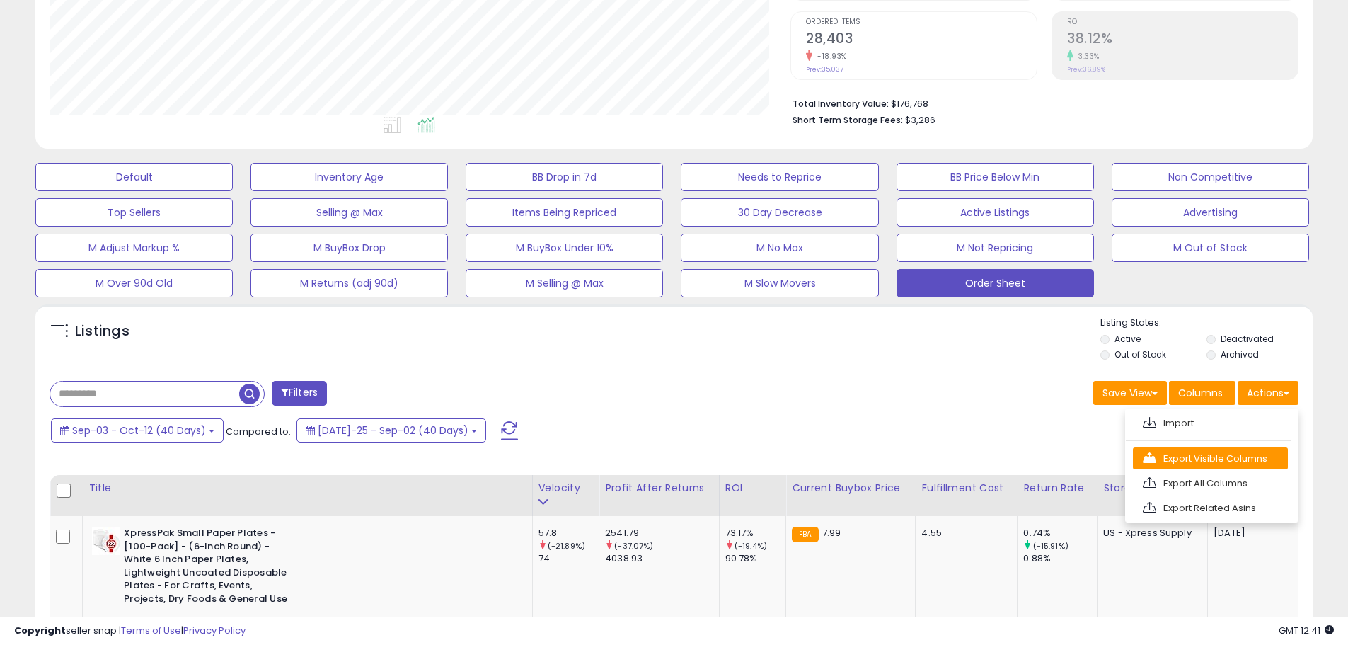
click at [1229, 455] on link "Export Visible Columns" at bounding box center [1210, 458] width 155 height 22
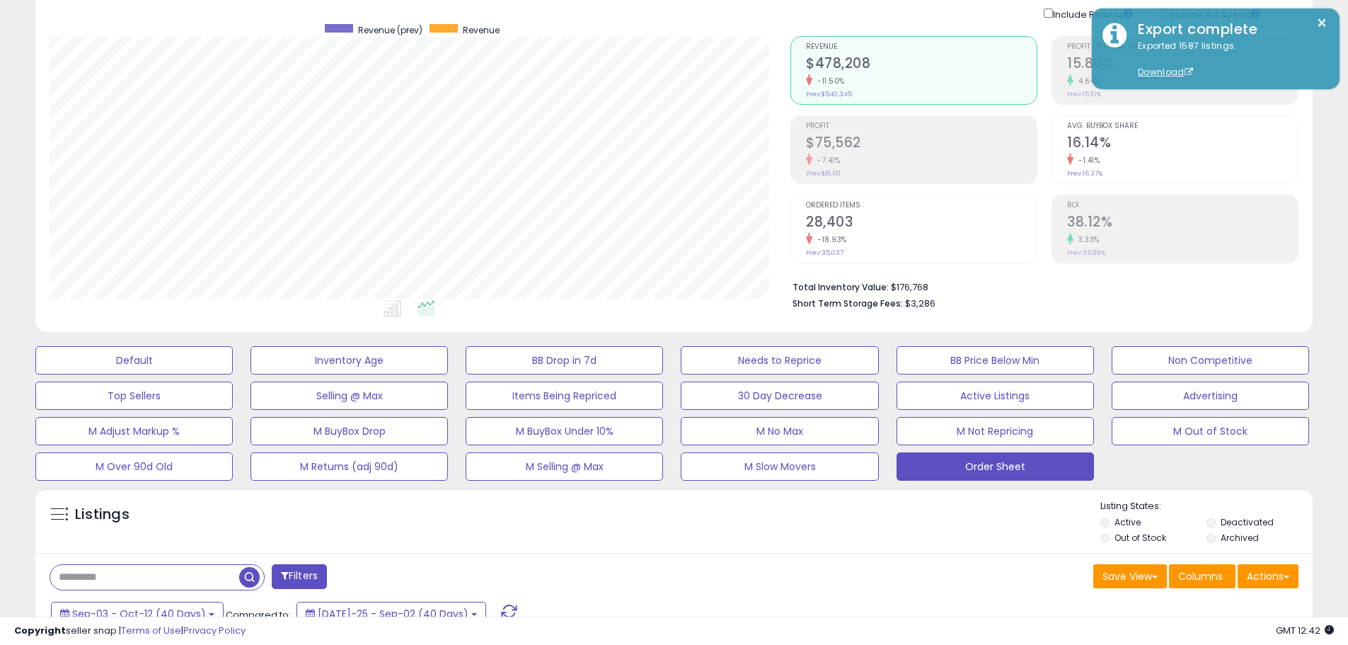
scroll to position [0, 0]
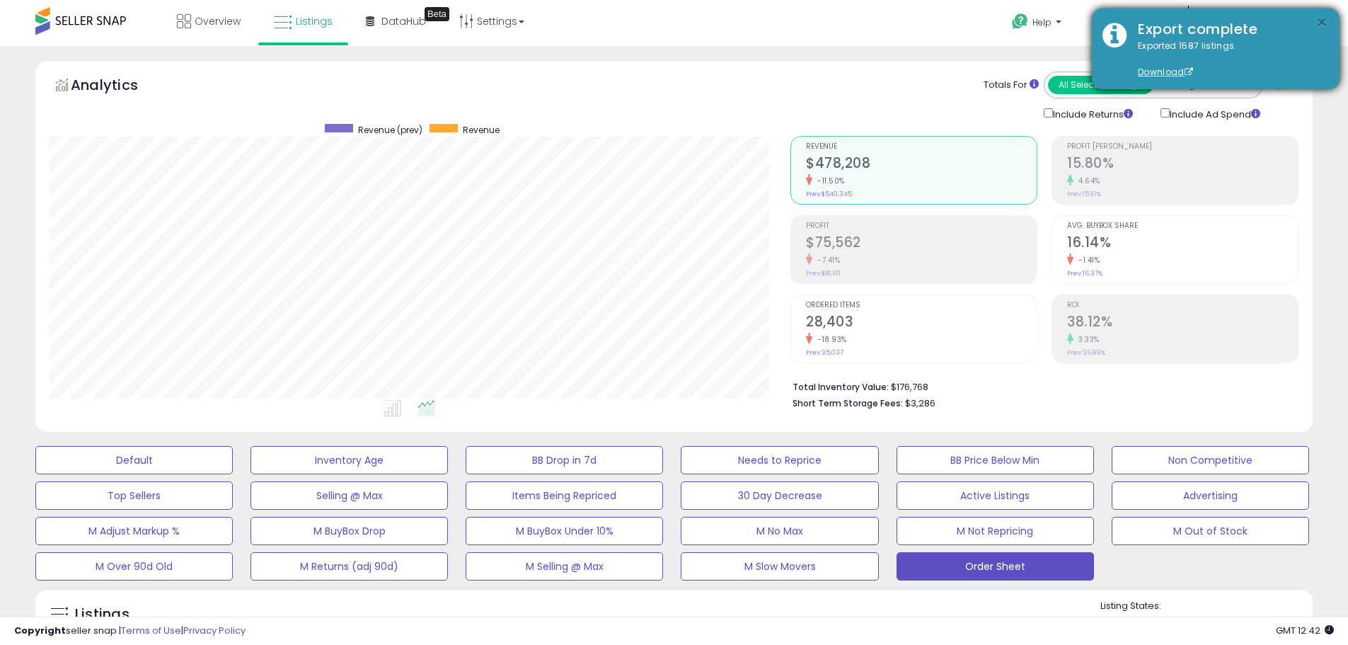
click at [1324, 23] on button "×" at bounding box center [1321, 23] width 11 height 18
